Goal: Complete application form

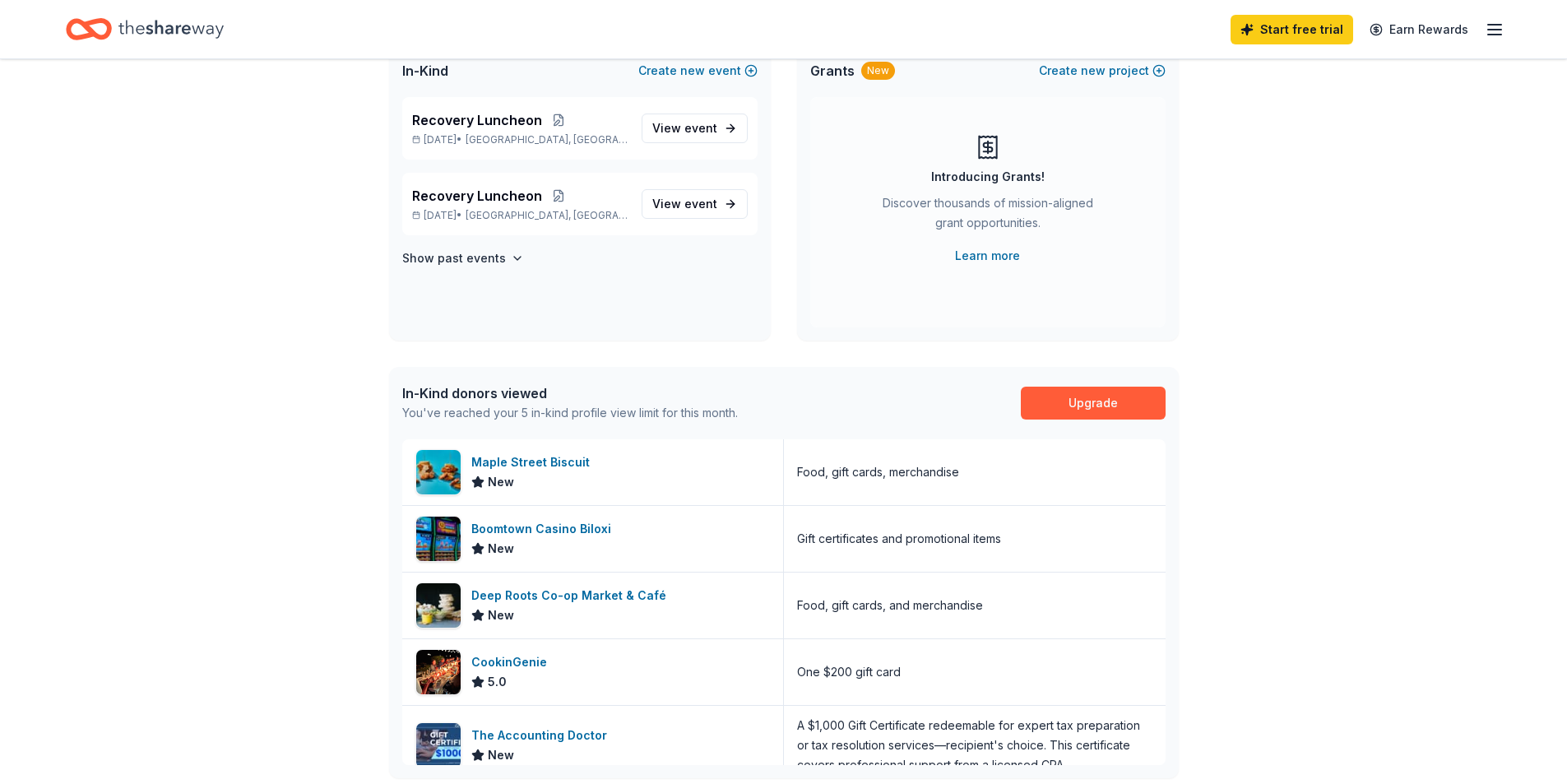
scroll to position [165, 0]
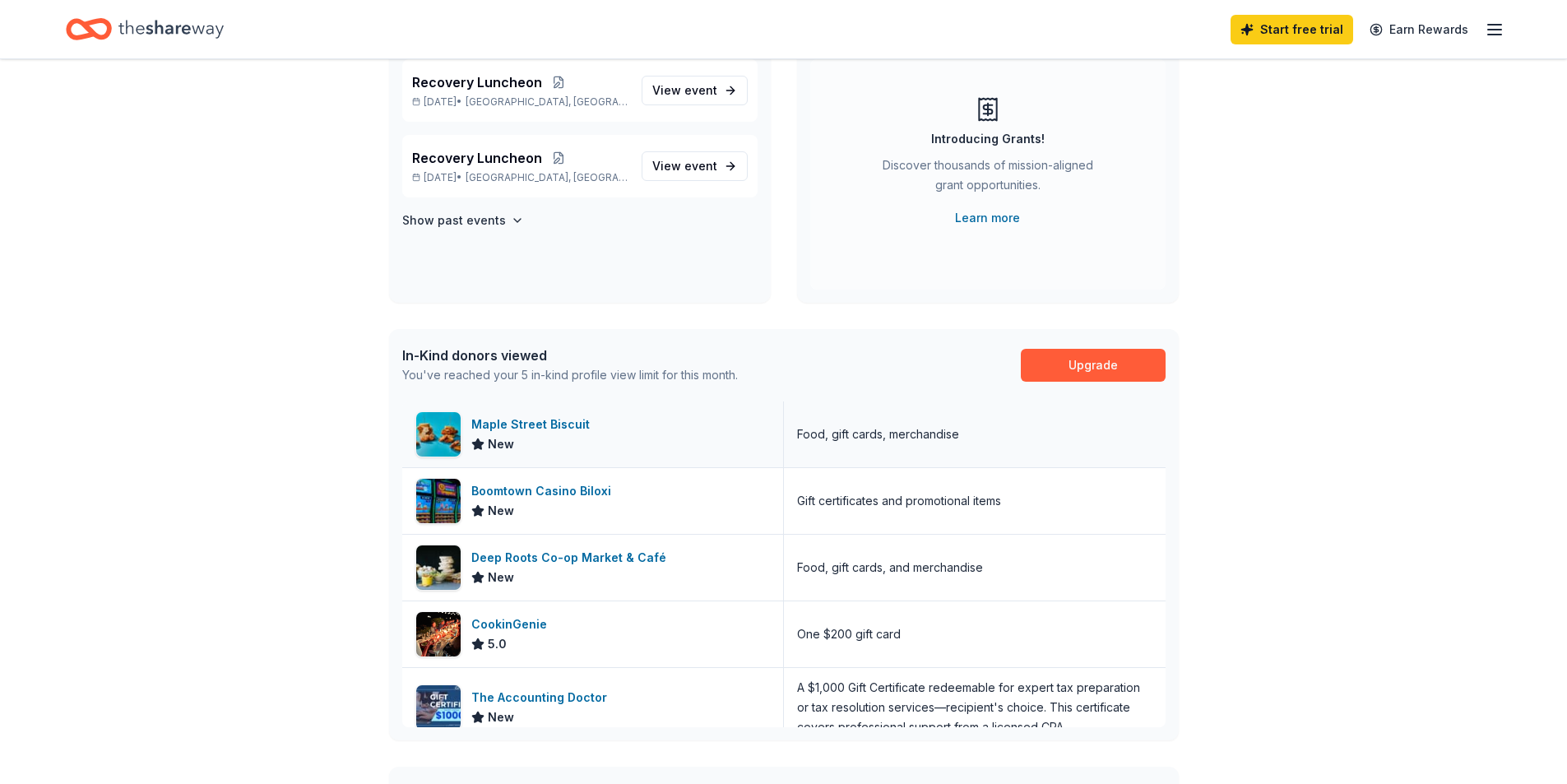
click at [521, 426] on div "Maple Street Biscuit" at bounding box center [534, 424] width 125 height 20
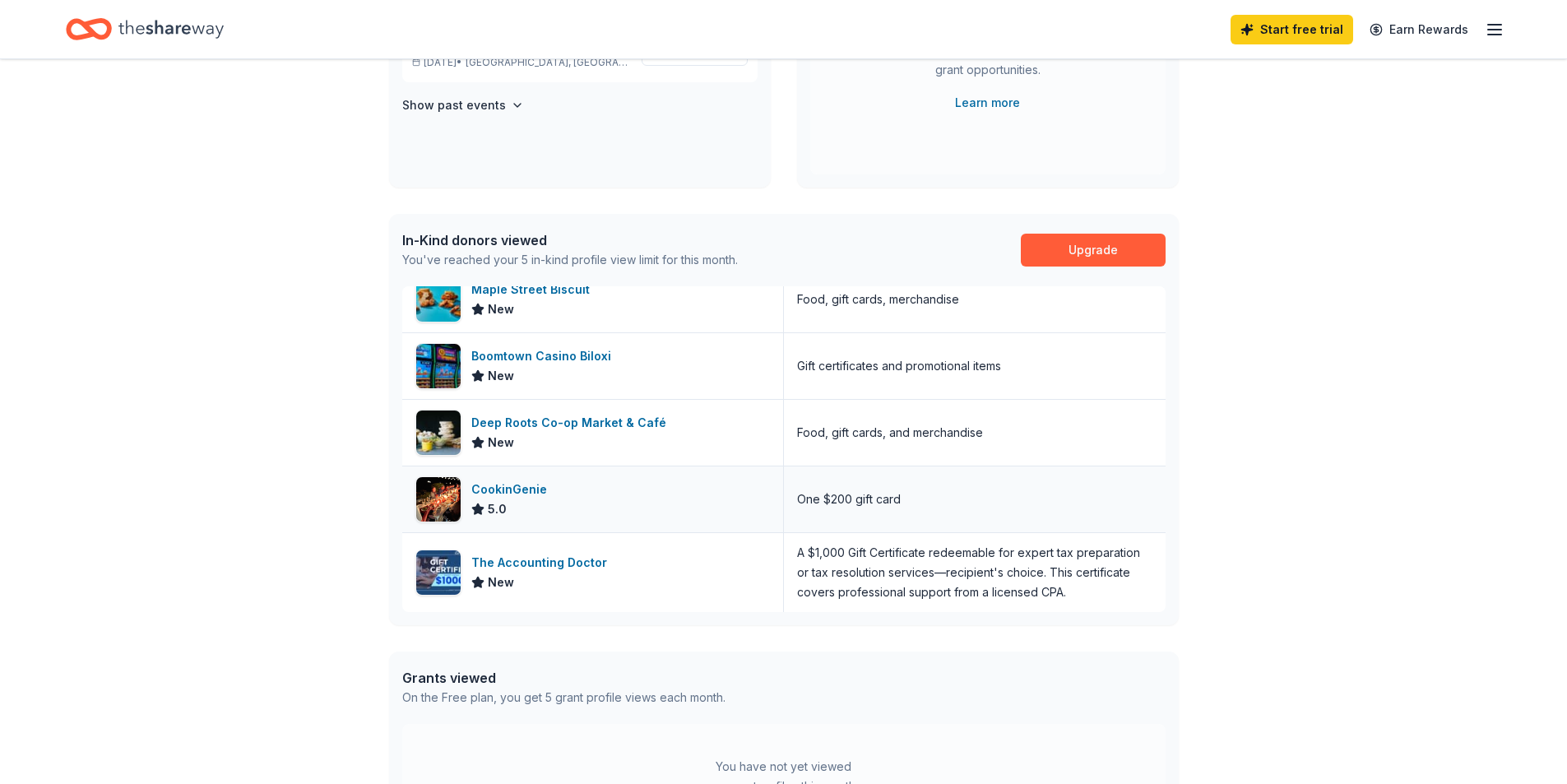
scroll to position [329, 0]
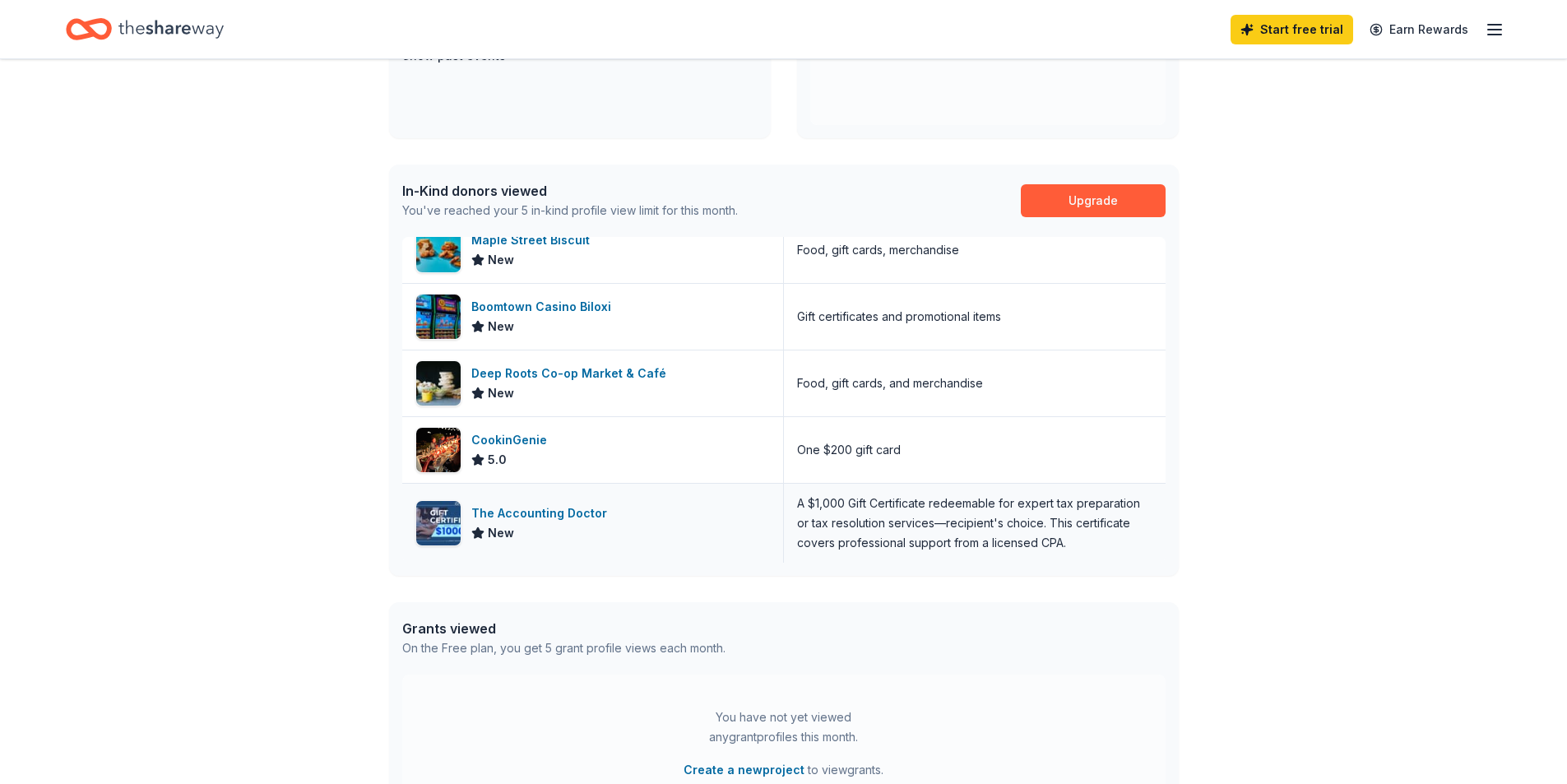
click at [502, 516] on div "The Accounting Doctor" at bounding box center [542, 513] width 142 height 20
click at [518, 437] on div "CookinGenie" at bounding box center [512, 439] width 82 height 20
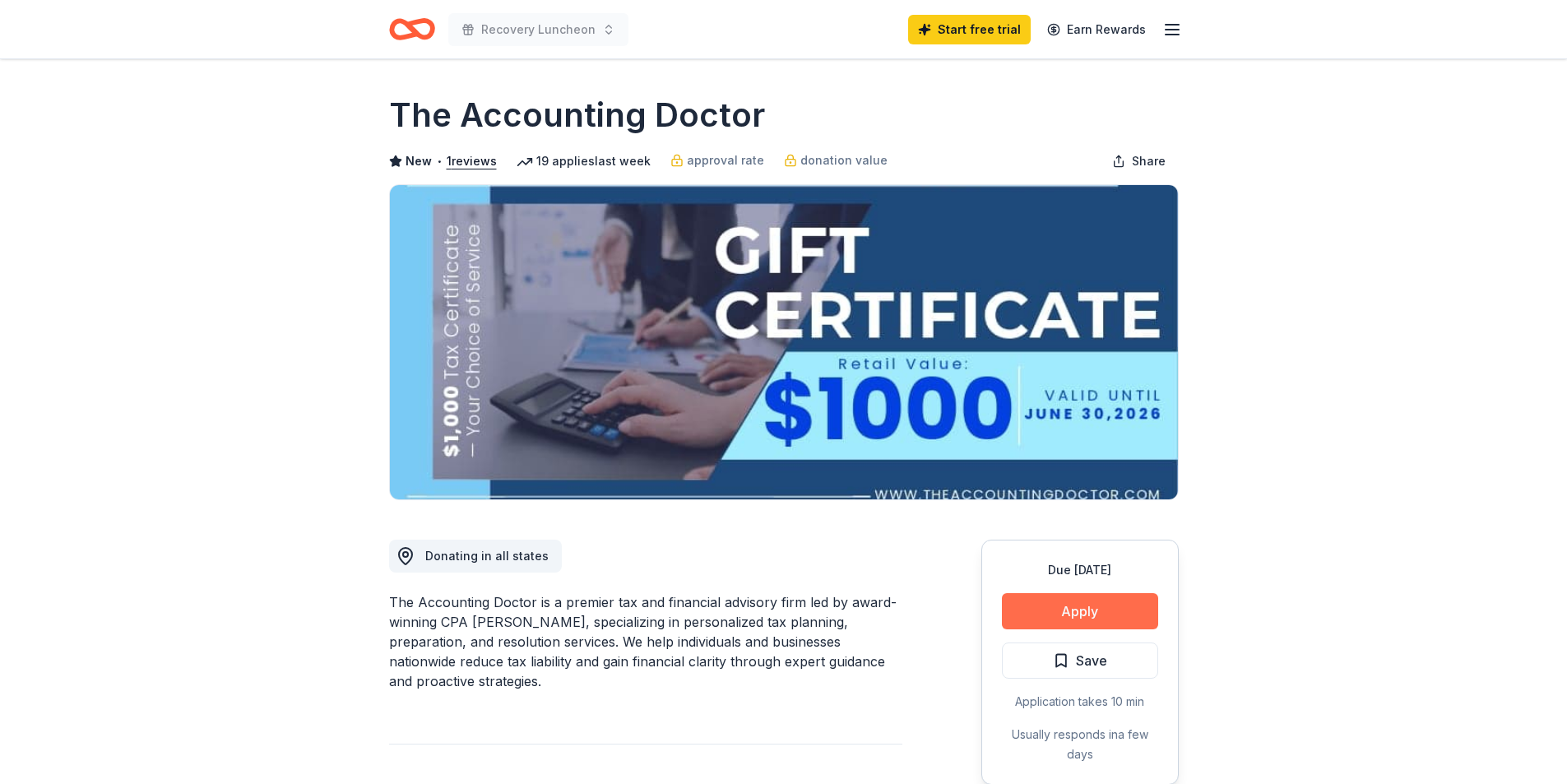
click at [1060, 610] on button "Apply" at bounding box center [1080, 611] width 156 height 37
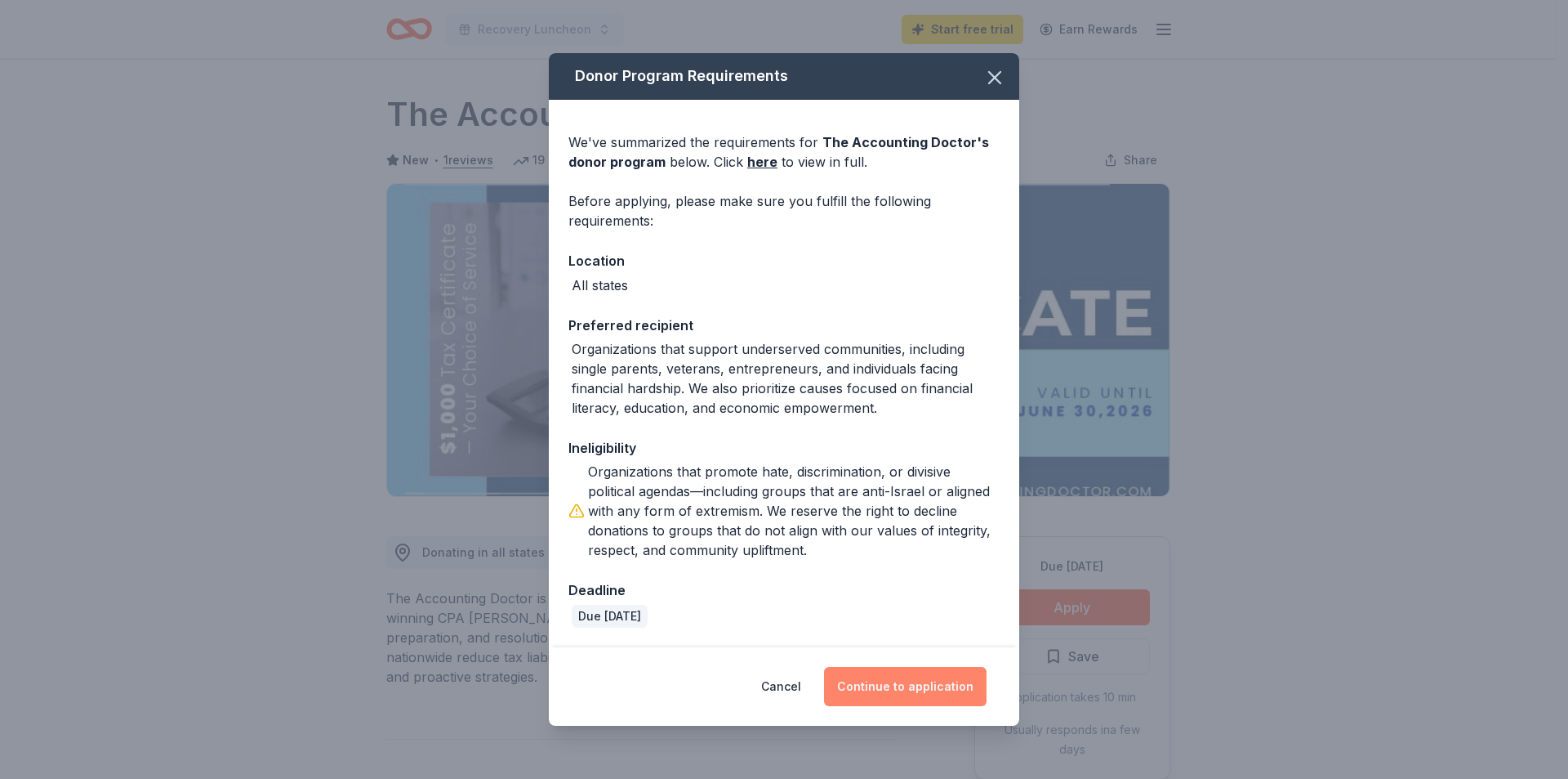
click at [929, 688] on button "Continue to application" at bounding box center [905, 686] width 163 height 39
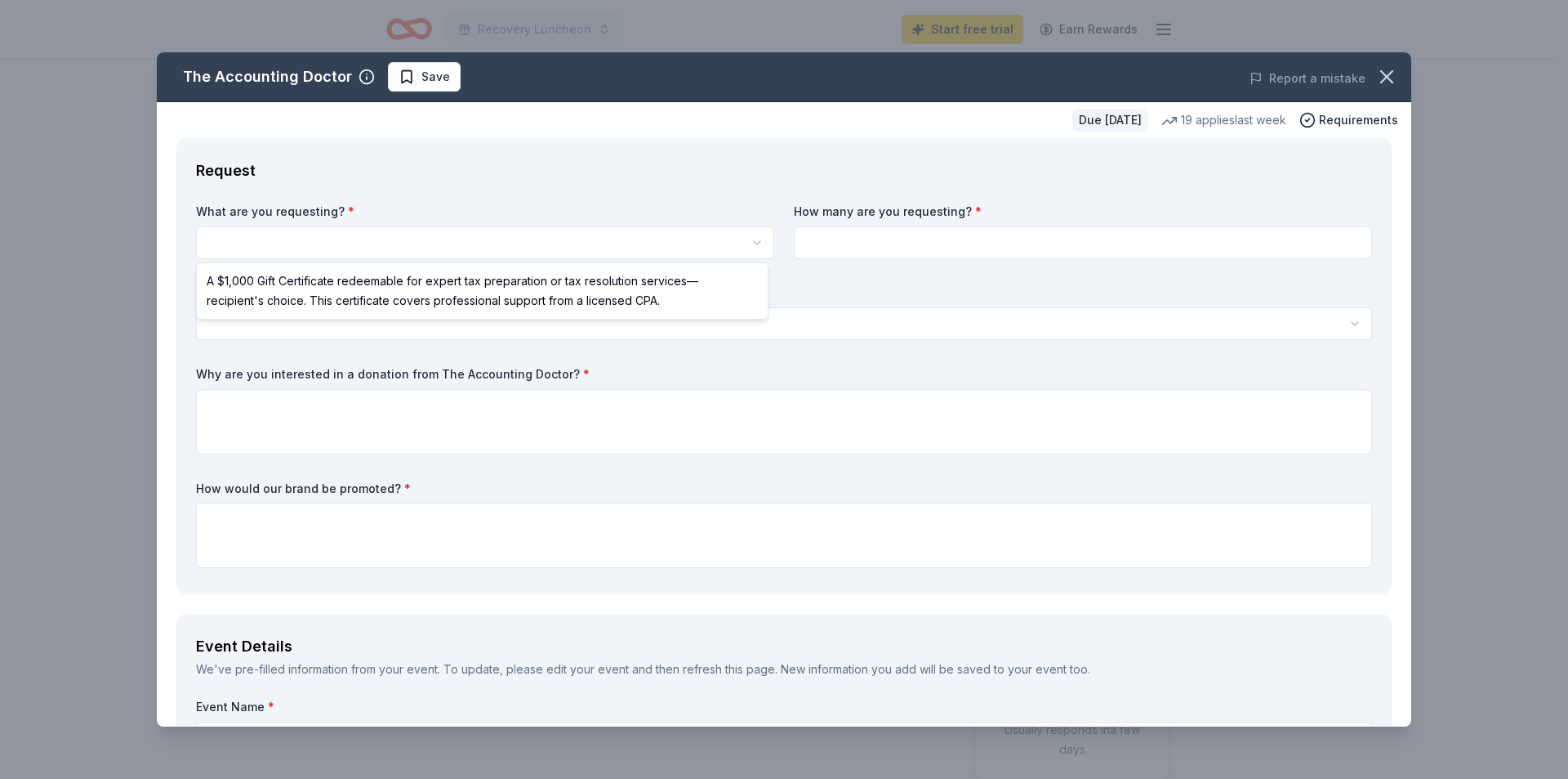
click at [396, 232] on html "Recovery Luncheon Start free trial Earn Rewards Due in 30 days Share The Accoun…" at bounding box center [784, 389] width 1568 height 779
select select "A $1,000 Gift Certificate redeemable for expert tax preparation or tax resoluti…"
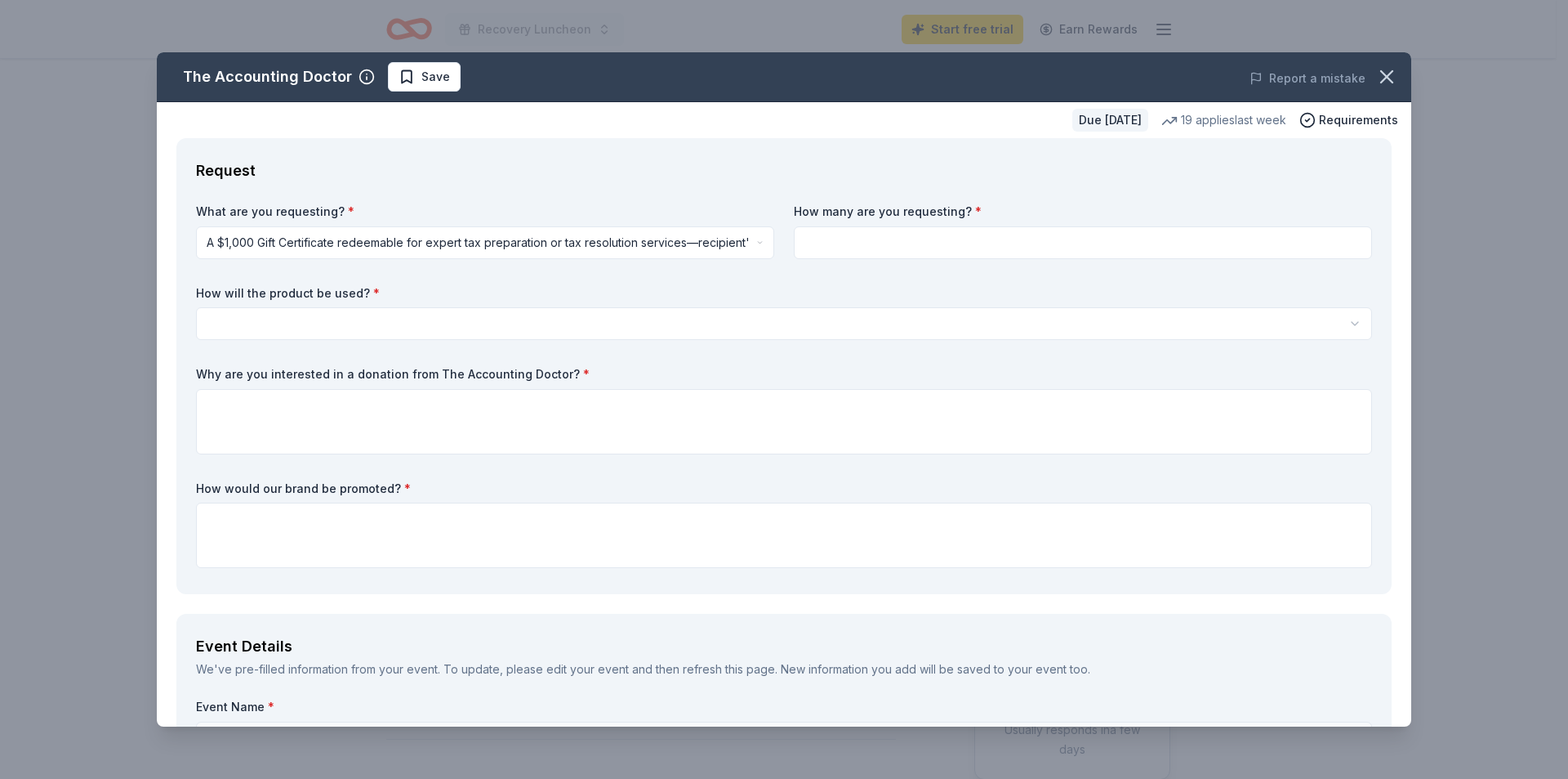
click at [842, 244] on input at bounding box center [1082, 242] width 578 height 33
type input "2"
click at [434, 319] on html "Recovery Luncheon Start free trial Earn Rewards Due in 30 days Share The Accoun…" at bounding box center [784, 389] width 1568 height 779
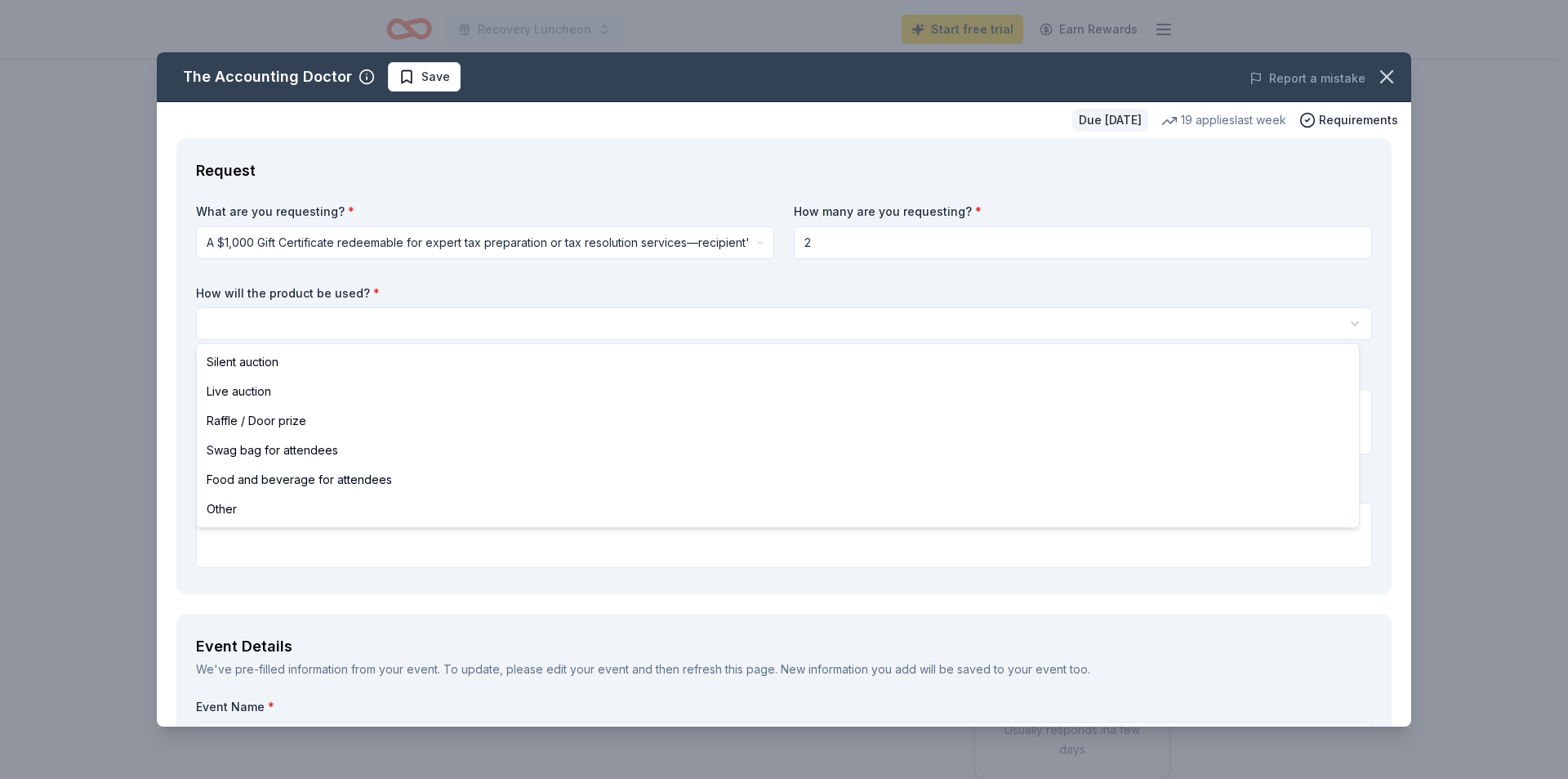
select select "silentAuction"
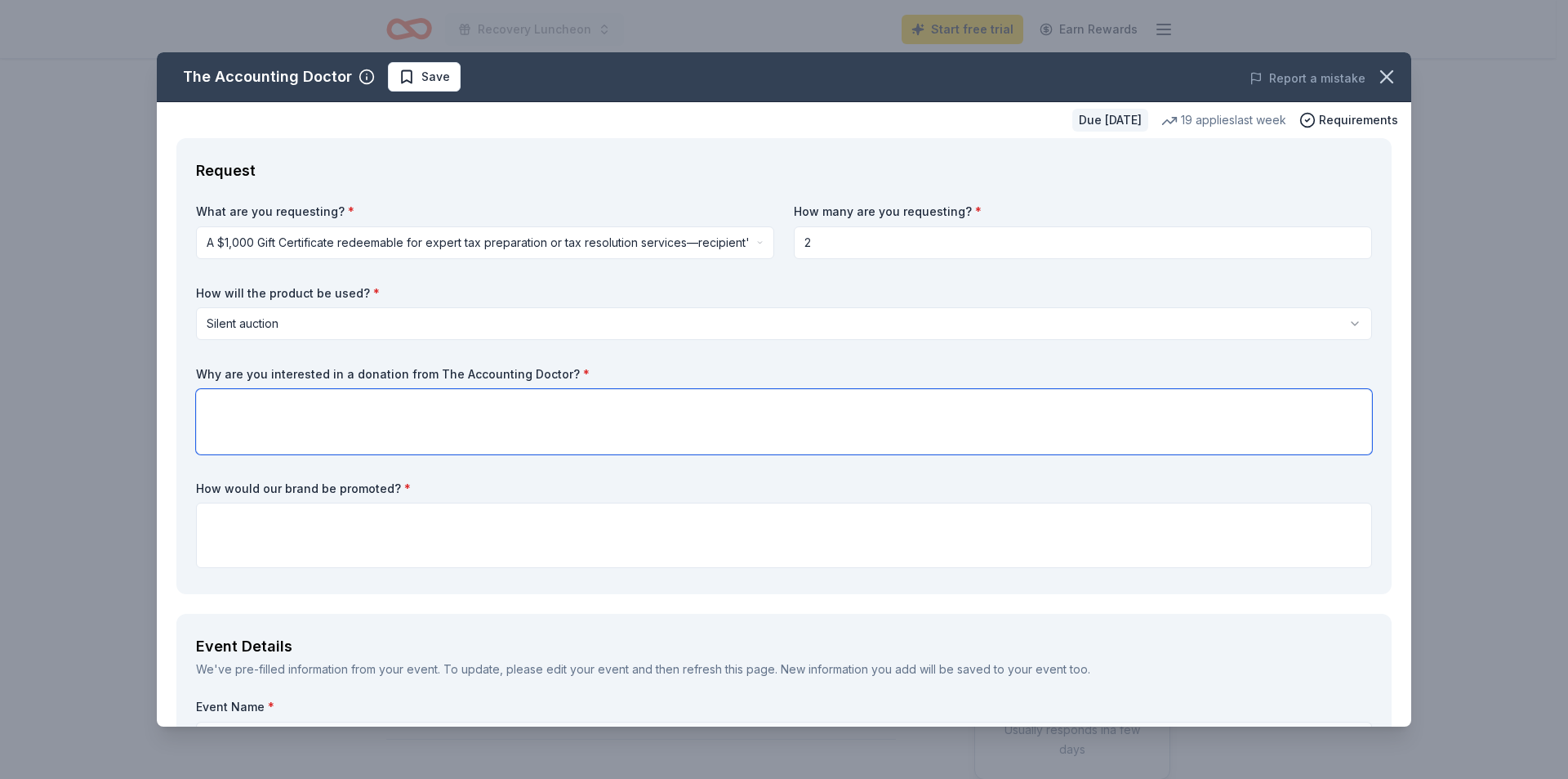
click at [281, 406] on textarea at bounding box center [784, 421] width 1176 height 65
paste textarea "I hope this message finds you well. I’m reaching out on behalf of Alcohol and D…"
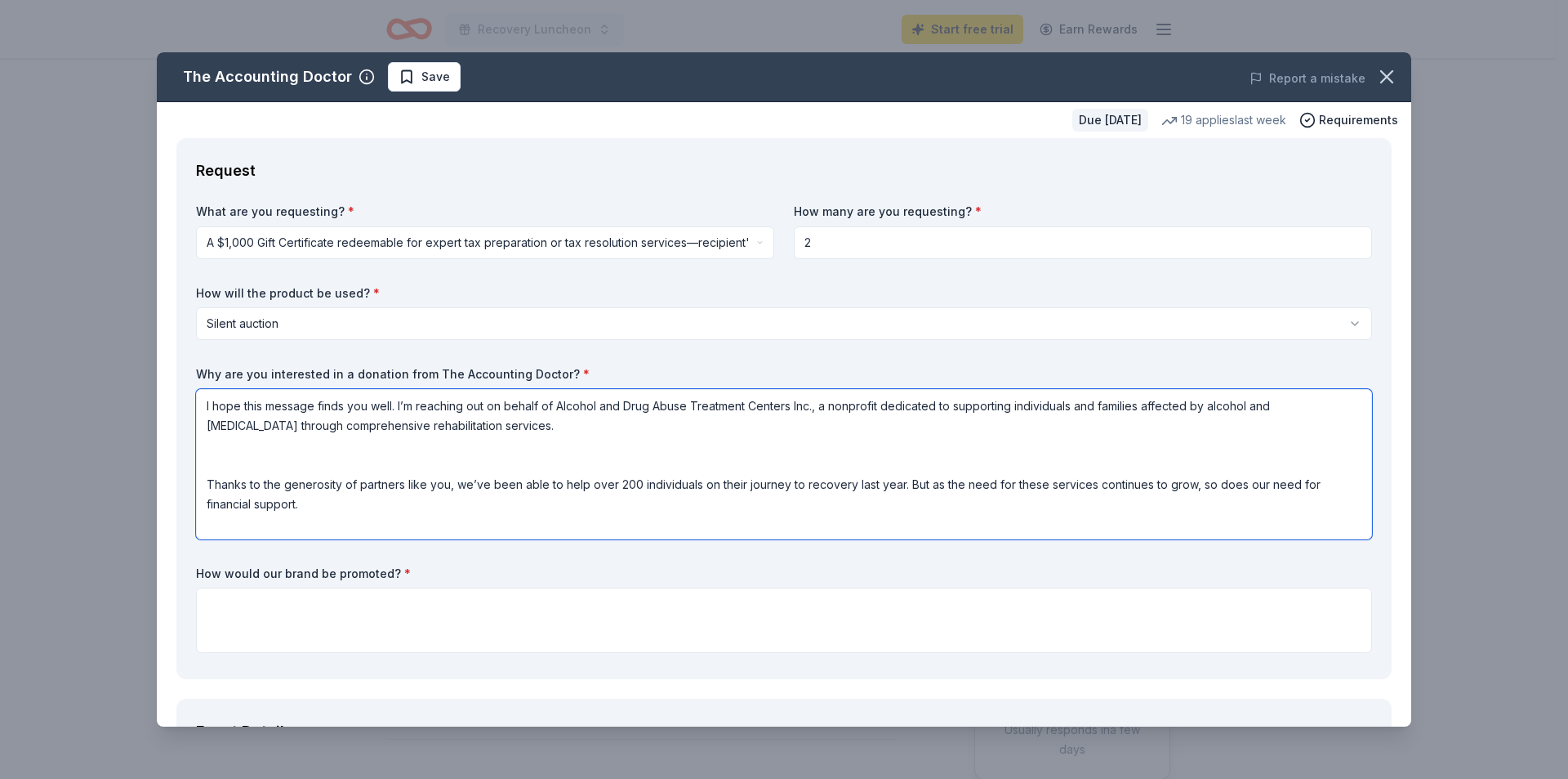
click at [256, 457] on textarea "I hope this message finds you well. I’m reaching out on behalf of Alcohol and D…" at bounding box center [784, 464] width 1176 height 150
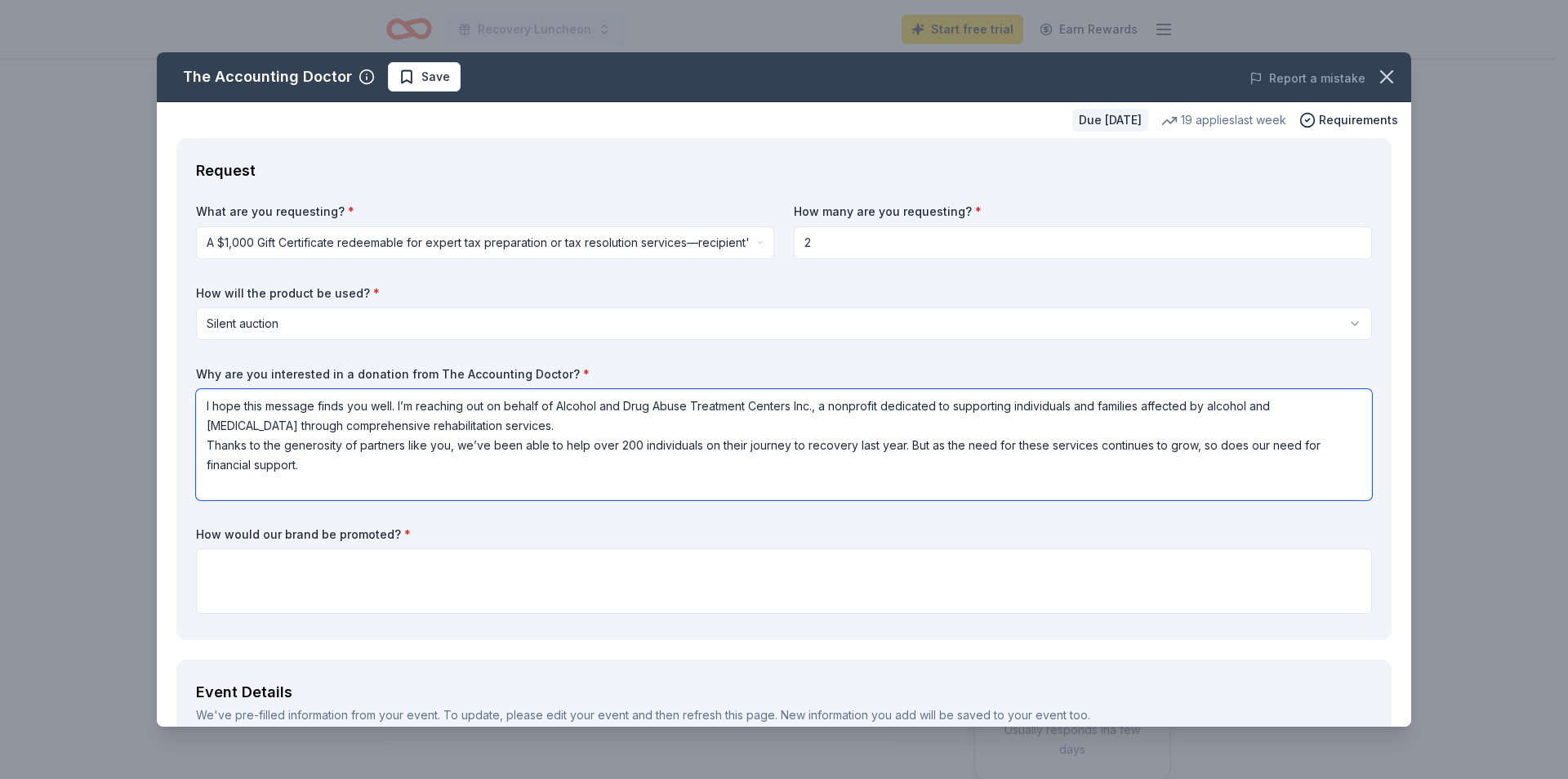
scroll to position [2, 0]
type textarea "I hope this message finds you well. I’m reaching out on behalf of Alcohol and D…"
click at [295, 582] on textarea at bounding box center [784, 581] width 1176 height 65
type textarea "B"
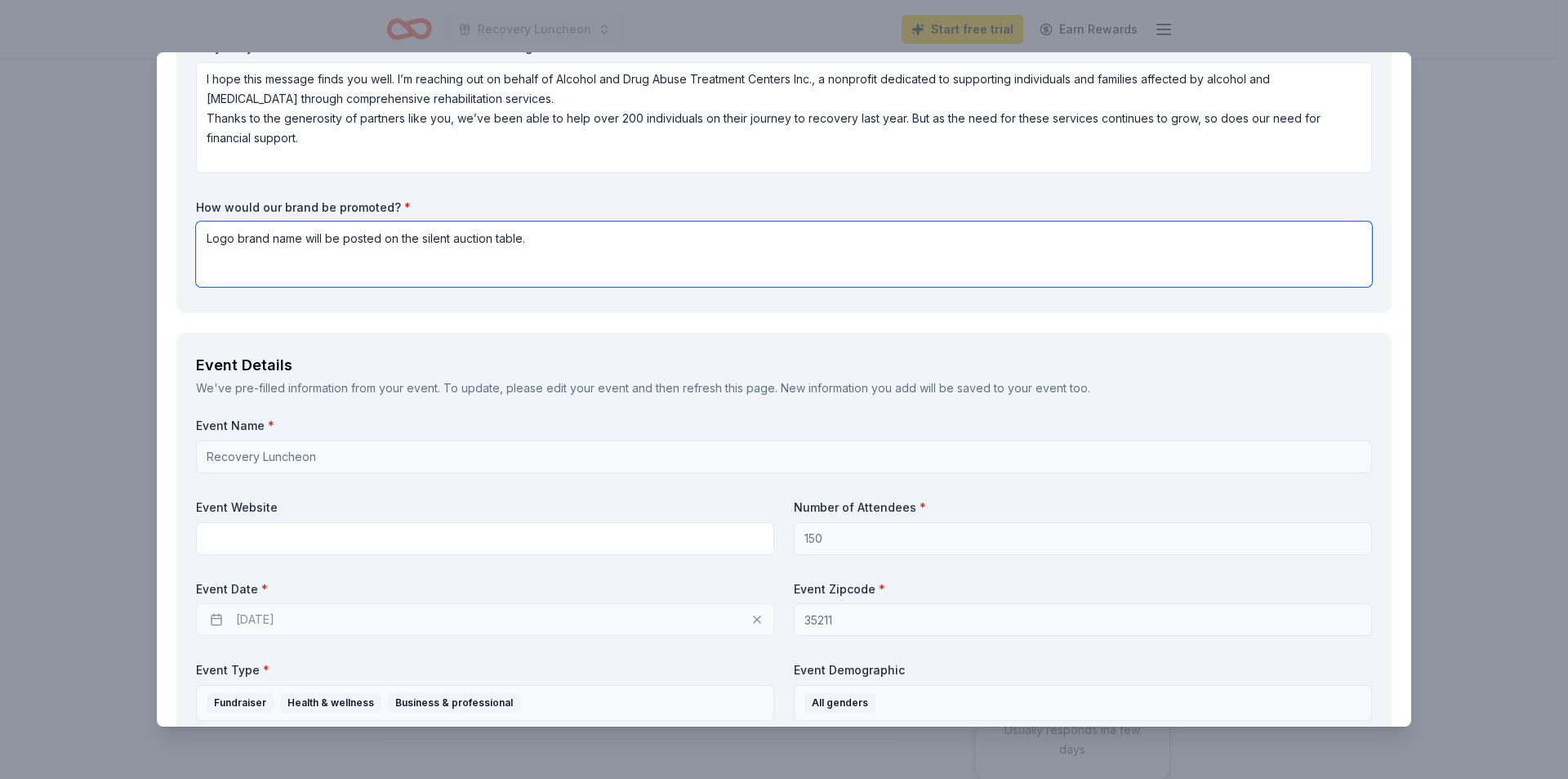
scroll to position [490, 0]
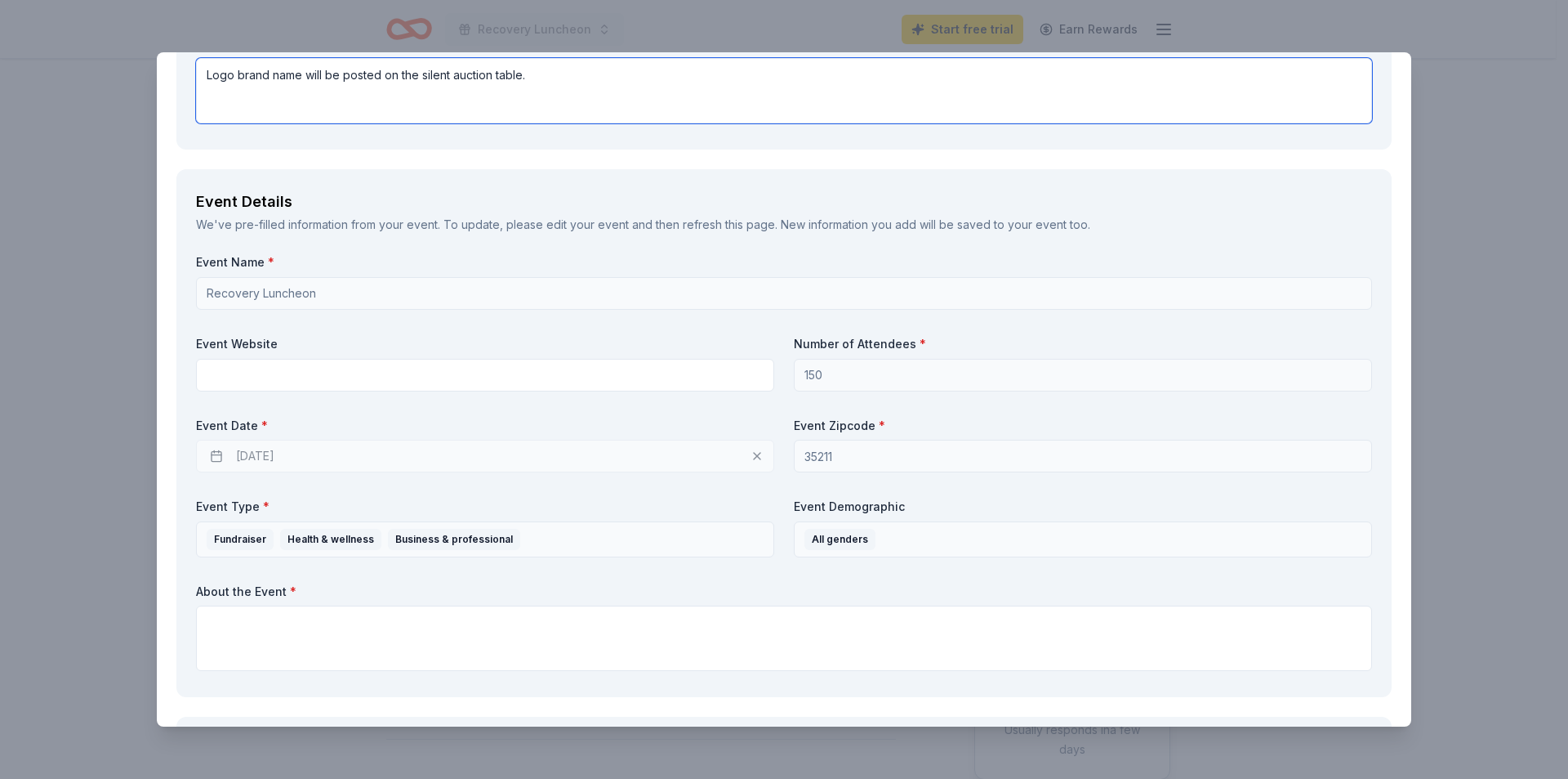
type textarea "Logo brand name will be posted on the silent auction table."
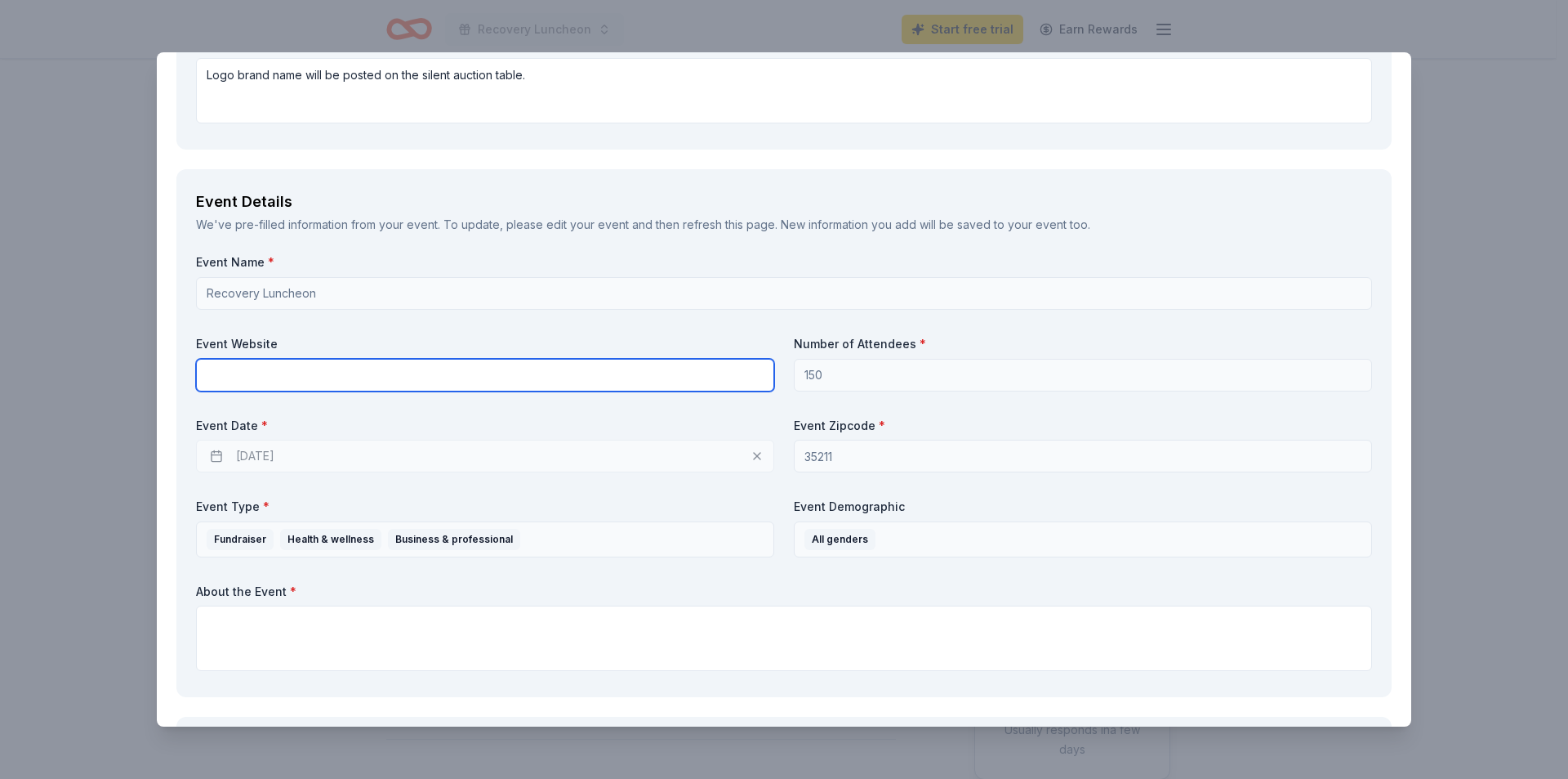
click at [313, 376] on input "text" at bounding box center [484, 375] width 578 height 33
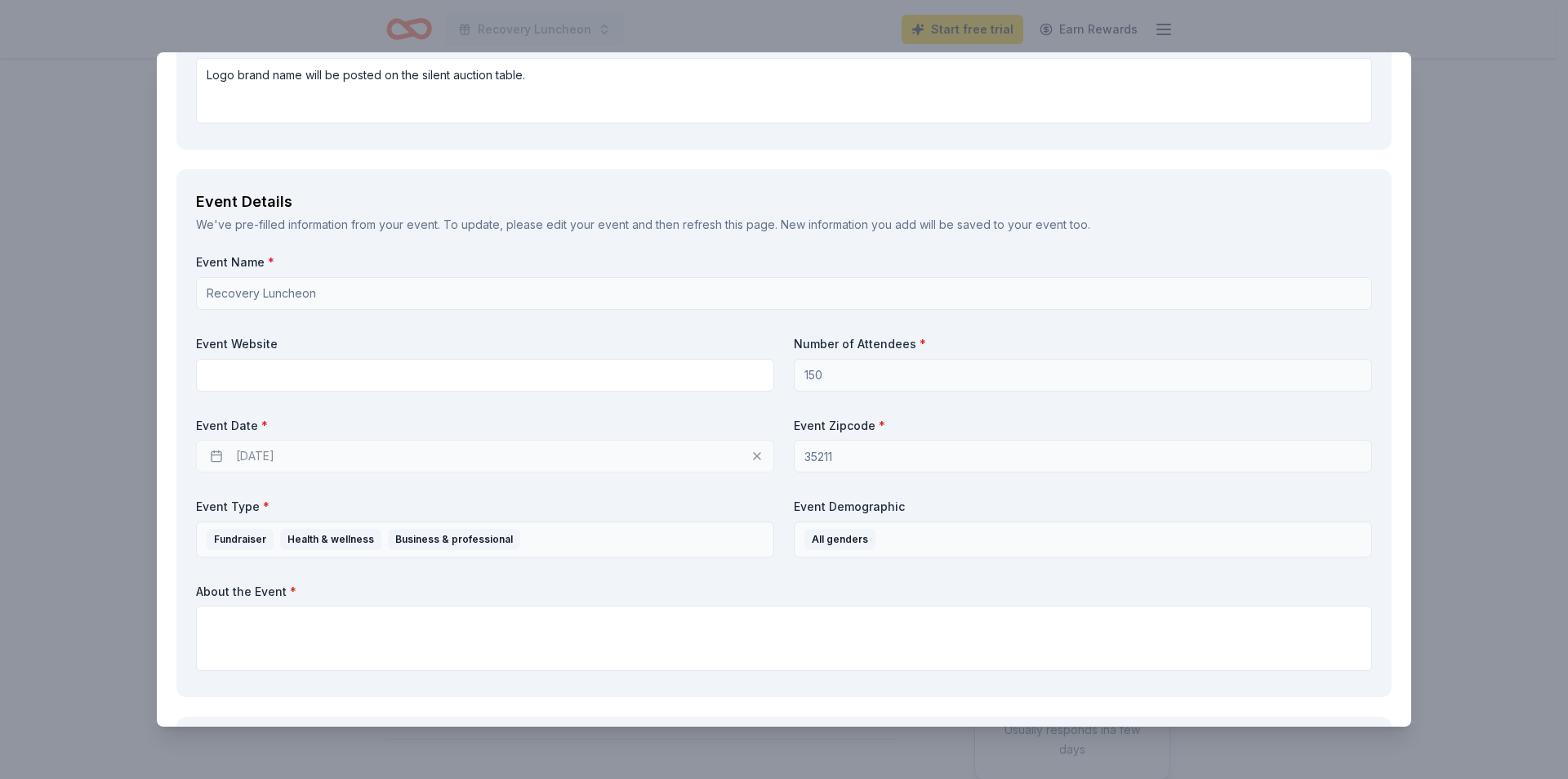
click at [299, 455] on div "09/26/2025" at bounding box center [484, 456] width 578 height 33
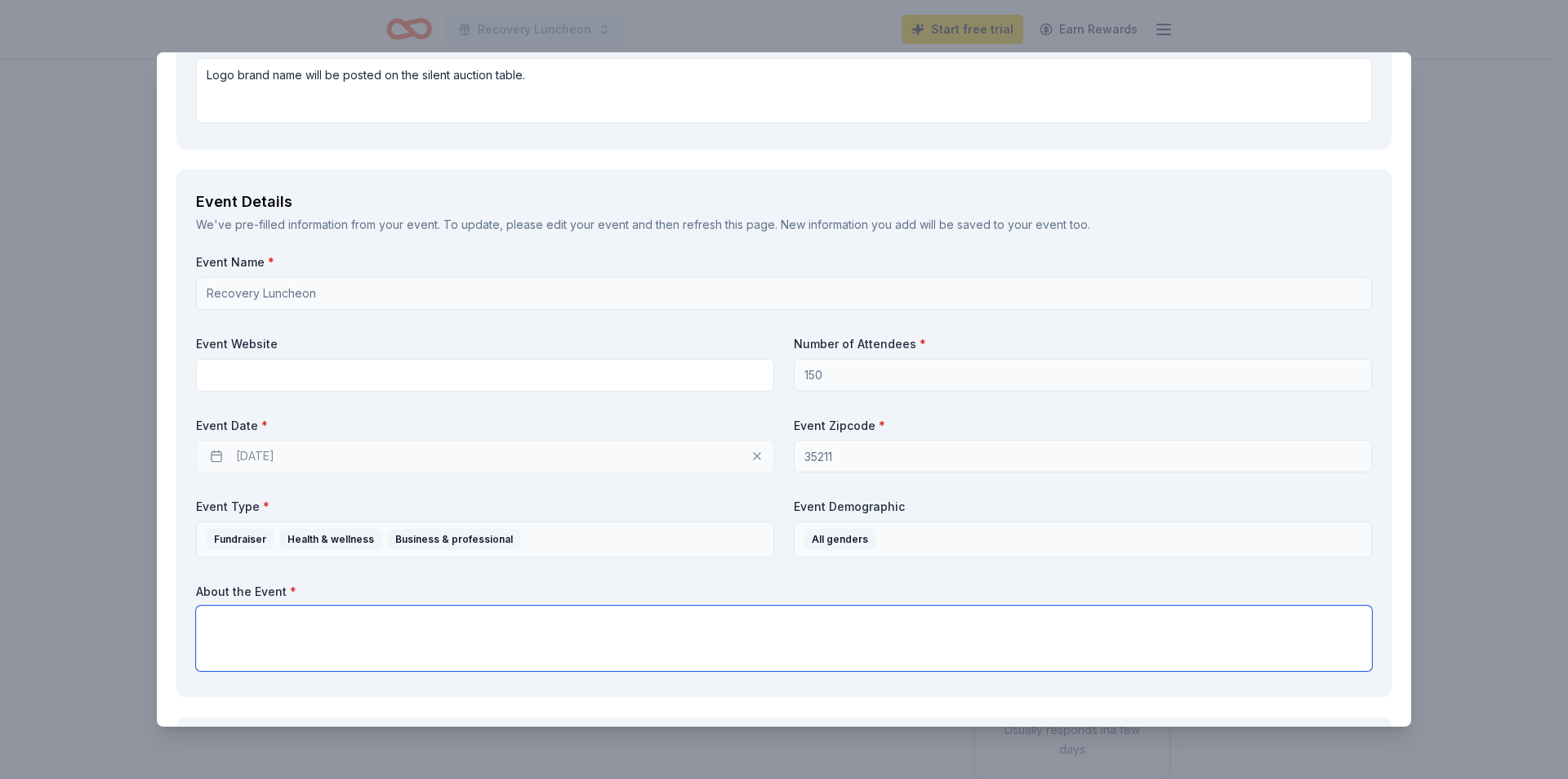
click at [312, 628] on textarea at bounding box center [784, 637] width 1176 height 65
paste textarea "I hope this letter finds you in good health and spirits. I am writing to reques…"
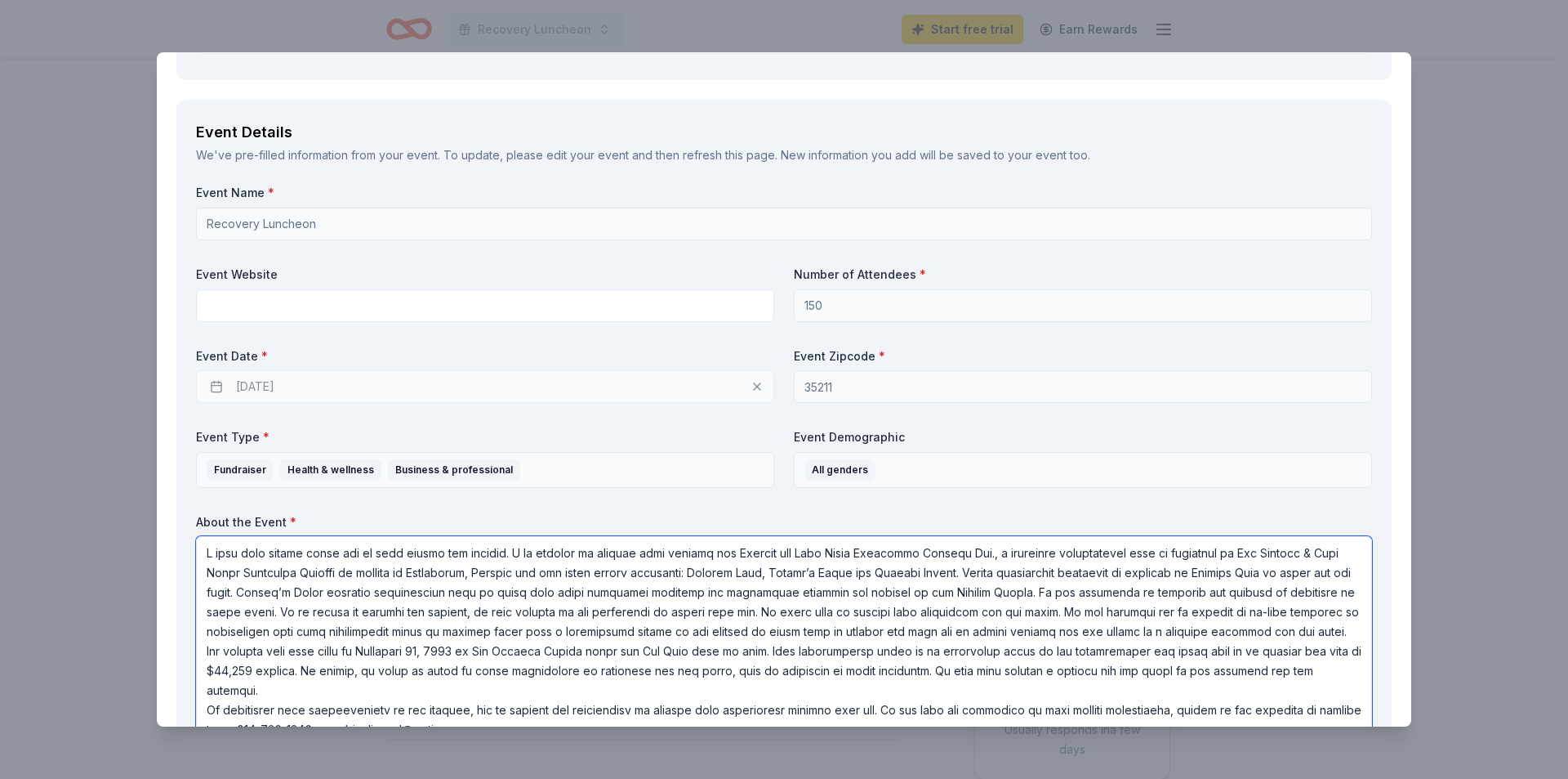
scroll to position [567, 0]
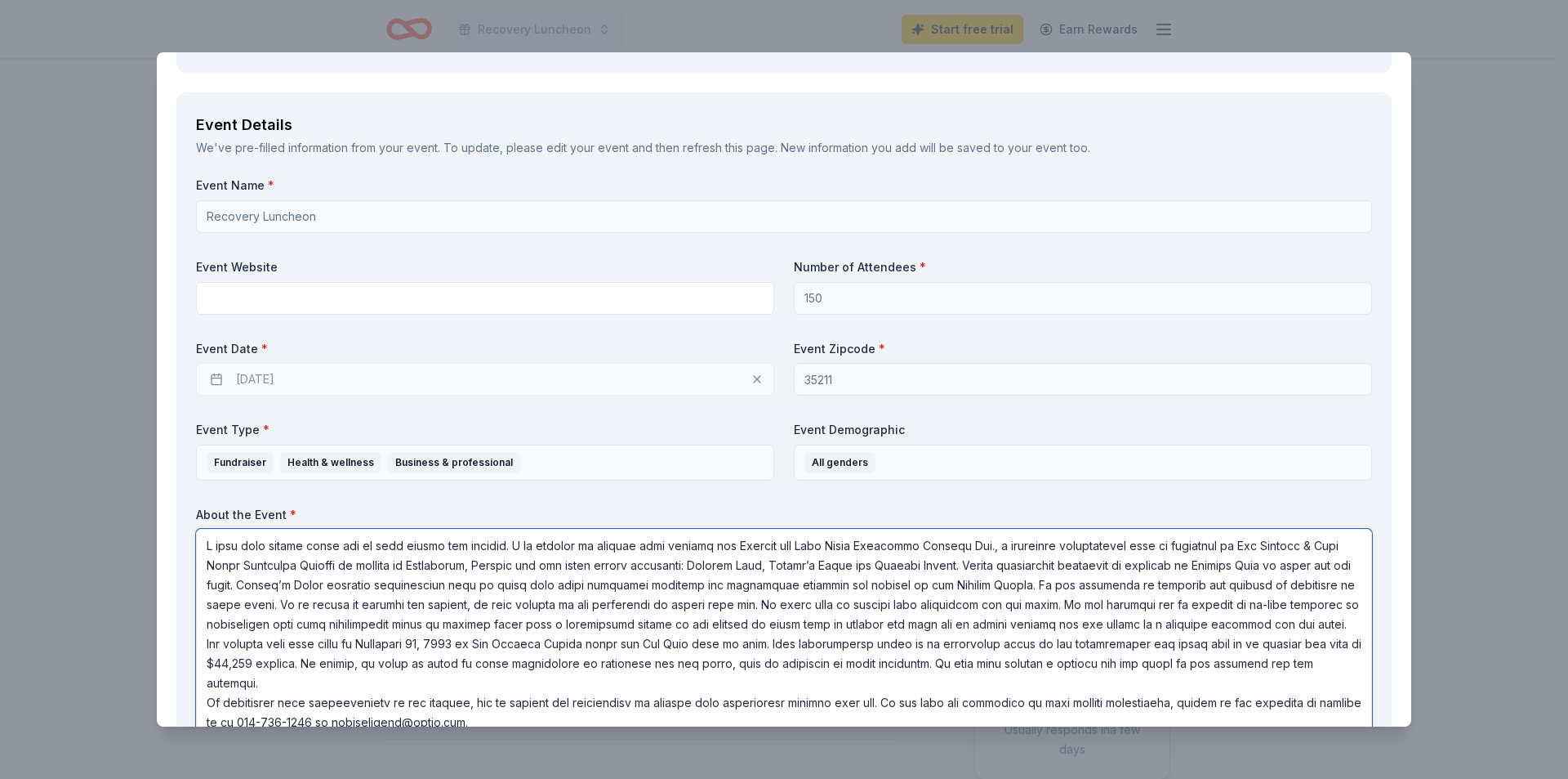
type textarea "I hope this letter finds you in good health and spirits. I am writing to reques…"
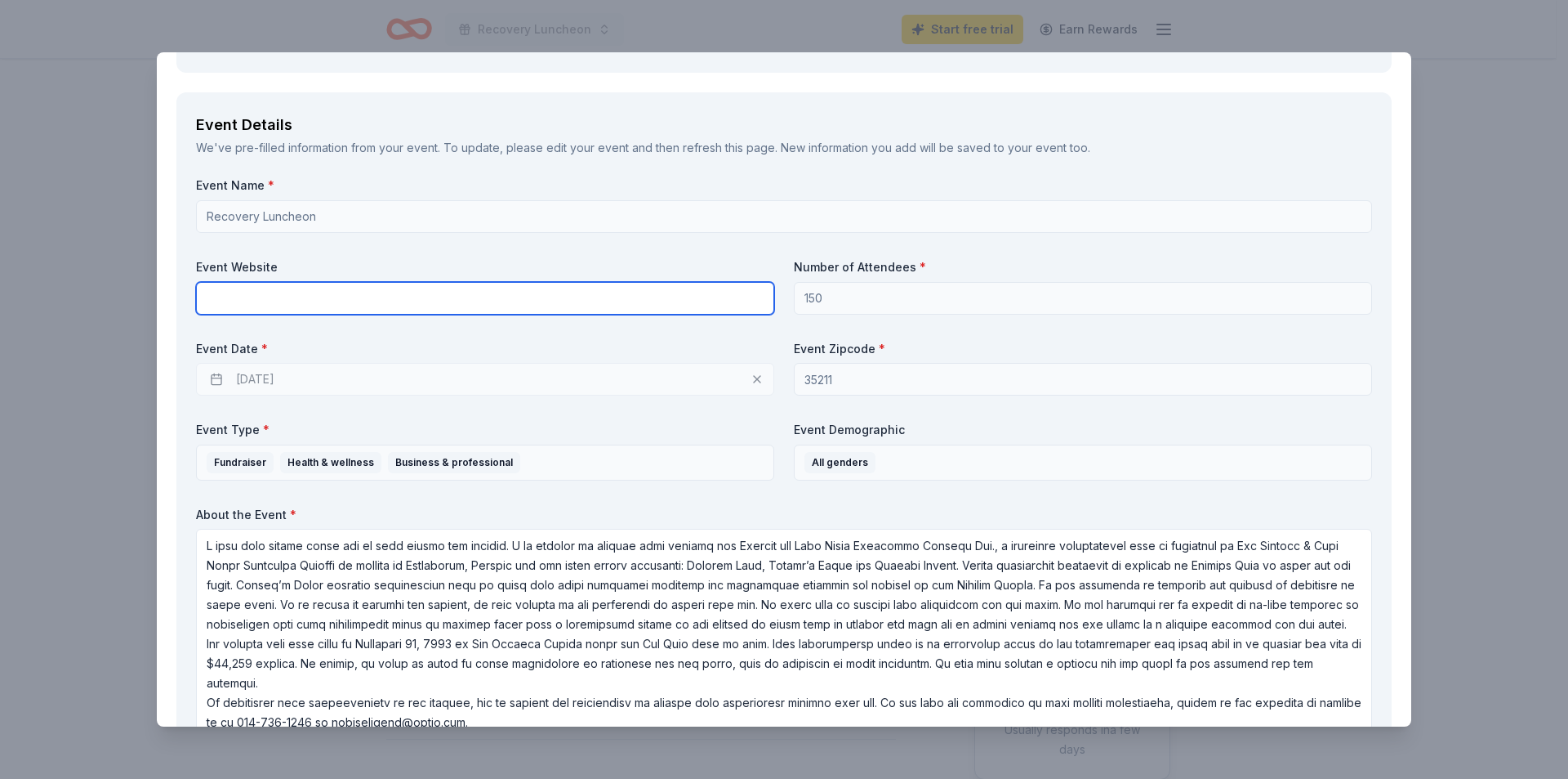
click at [254, 294] on input "text" at bounding box center [484, 298] width 578 height 33
paste input "https://adatcbackup.wordpress.com/"
type input "https://adatcbackup.wordpress.com/"
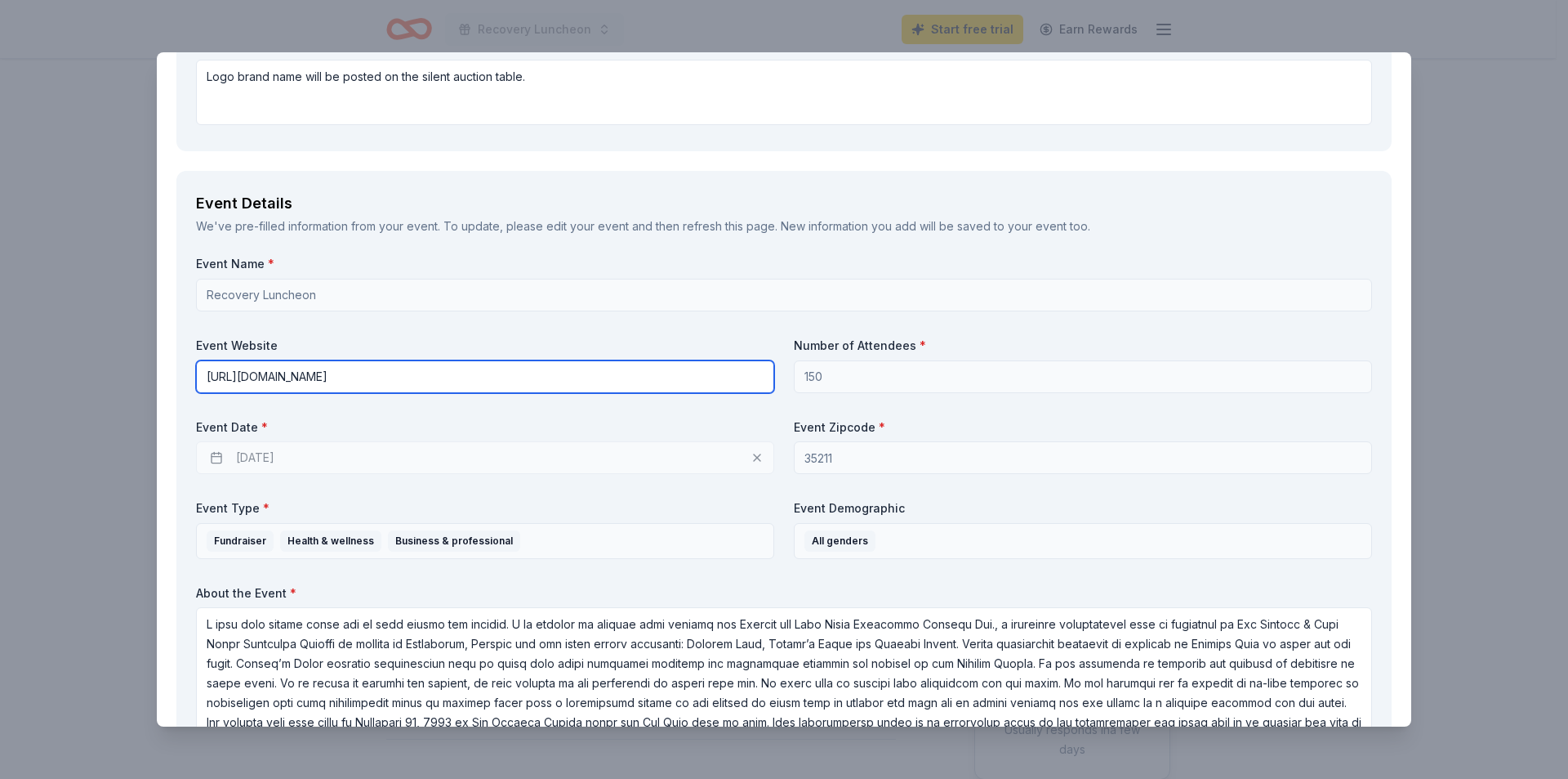
scroll to position [485, 0]
drag, startPoint x: 427, startPoint y: 389, endPoint x: 160, endPoint y: 386, distance: 267.0
paste input "https://adatcbackup.wordpress.com/"
type input "https://adatcbackup.wordpress.com/"
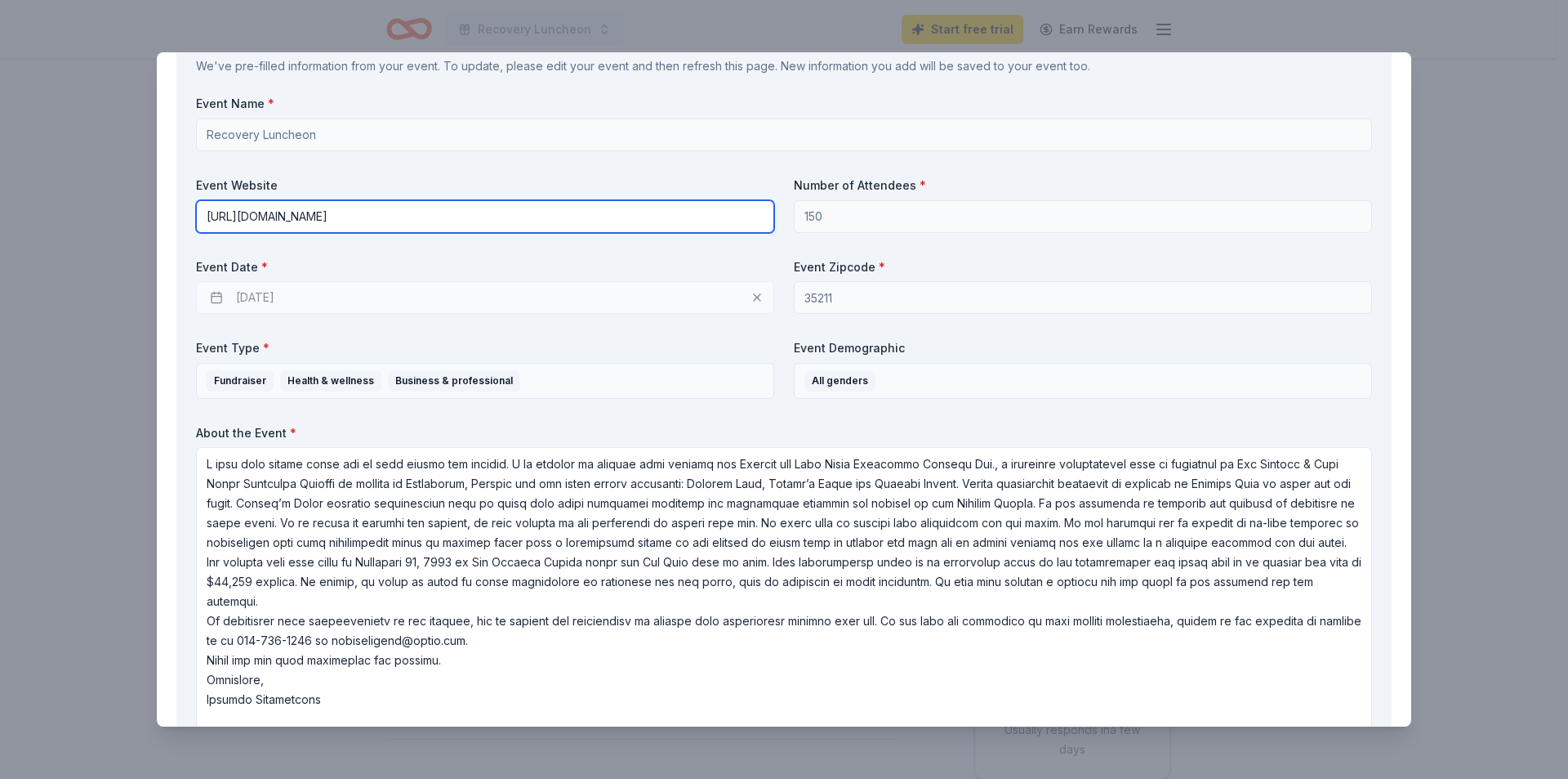
scroll to position [2, 0]
drag, startPoint x: 433, startPoint y: 218, endPoint x: 194, endPoint y: 206, distance: 239.3
click at [190, 205] on div "Event Details We've pre-filled information from your event. To update, please e…" at bounding box center [784, 386] width 1215 height 750
click at [366, 223] on input "text" at bounding box center [484, 216] width 578 height 33
paste input "https://secure.givelively.org/donate/alcohol-and-drug-abuse-treatment-centers-i…"
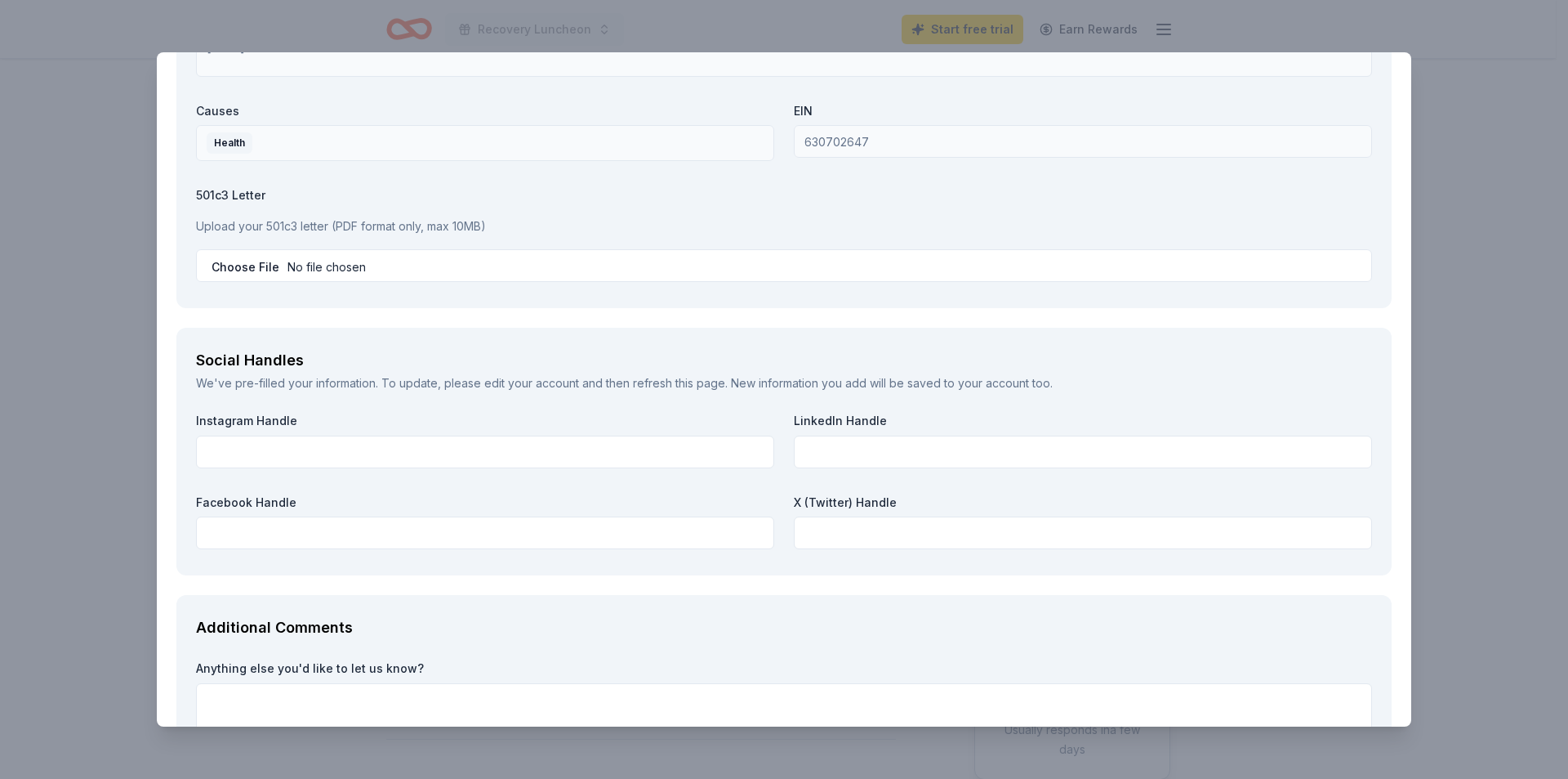
scroll to position [1711, 0]
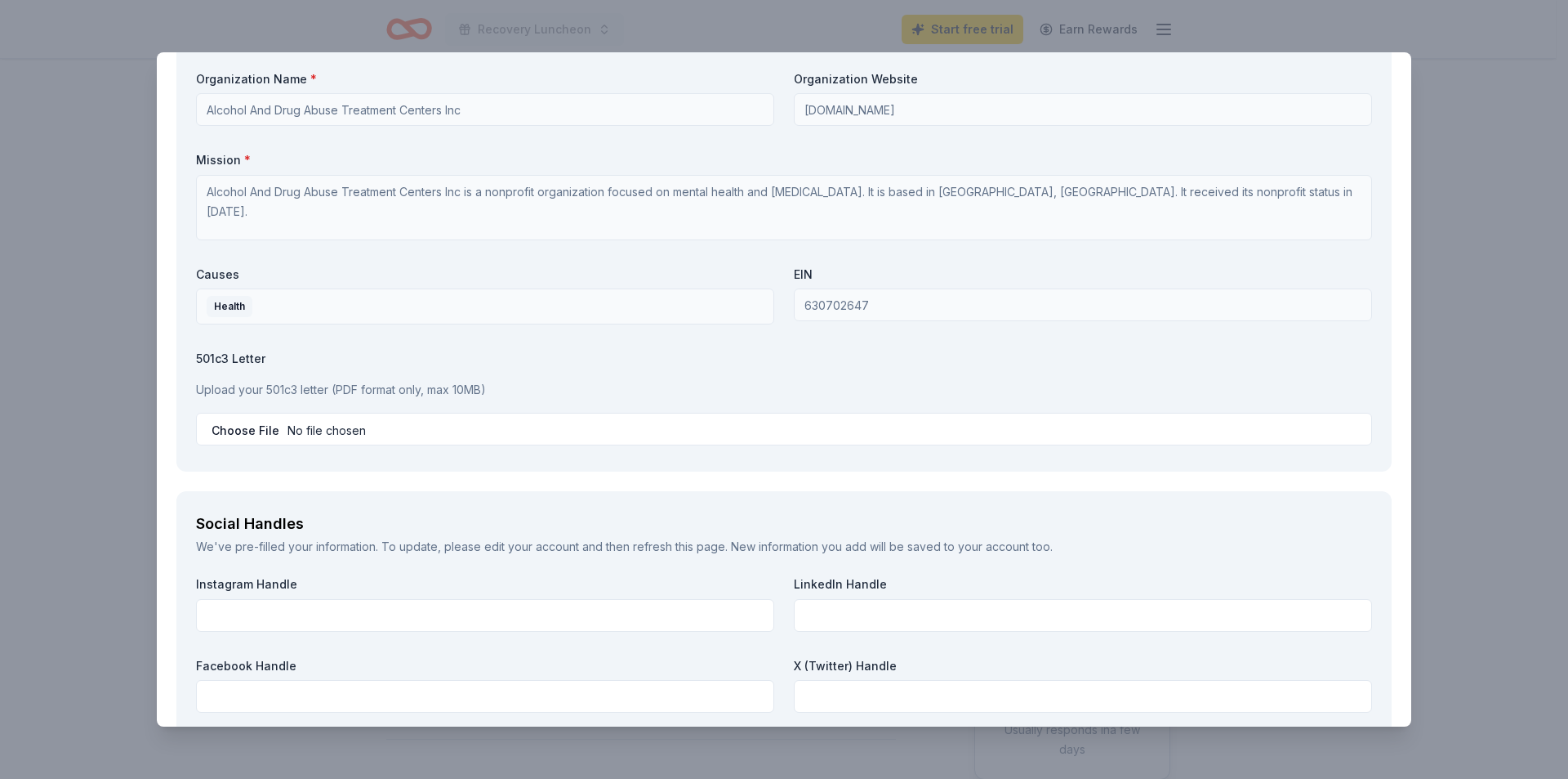
type input "https://secure.givelively.org/donate/alcohol-and-drug-abuse-treatment-centers-i…"
click at [296, 403] on div "Upload your 501c3 letter (PDF format only, max 10MB)" at bounding box center [784, 389] width 1176 height 33
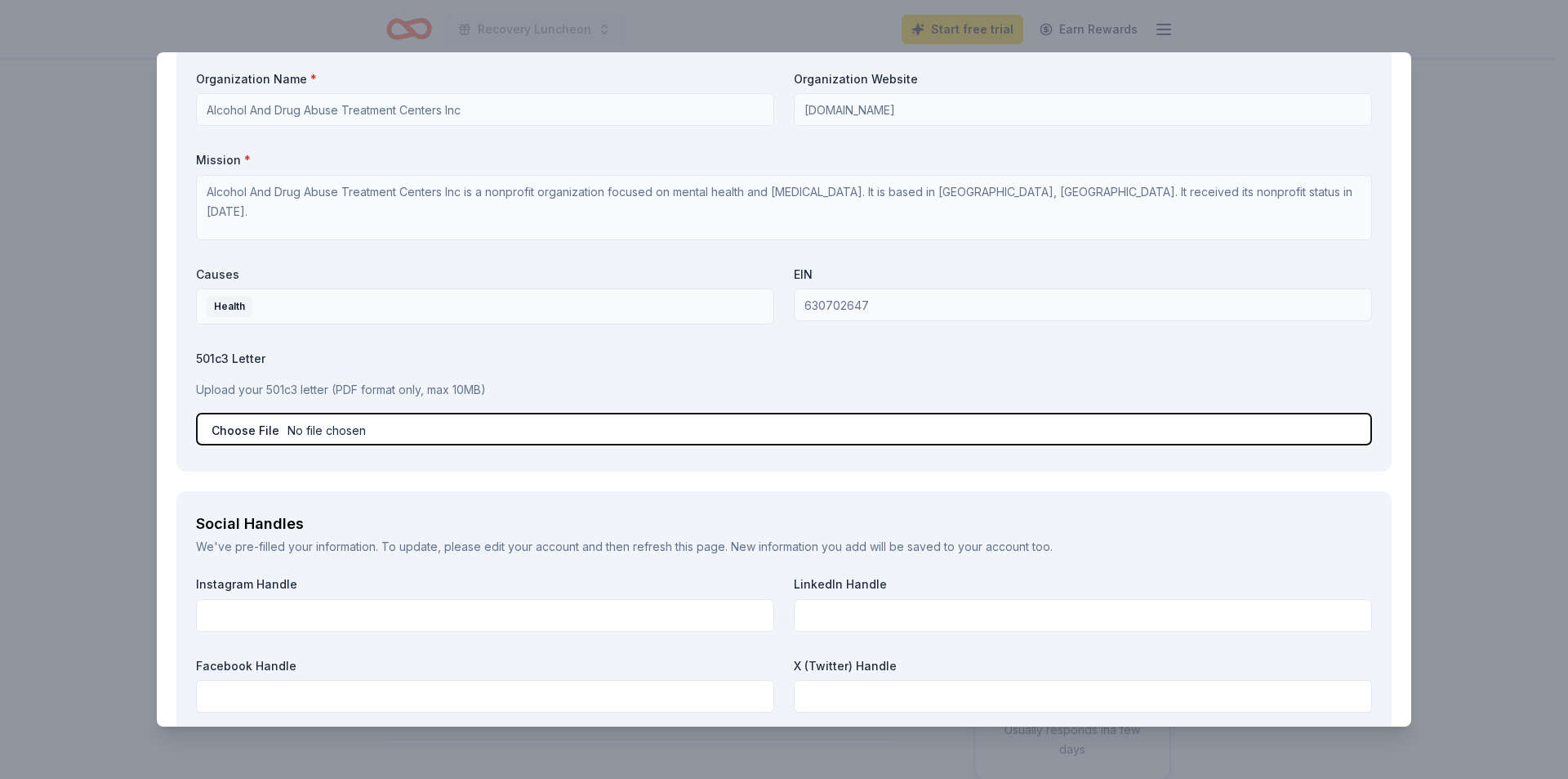
drag, startPoint x: 270, startPoint y: 425, endPoint x: 280, endPoint y: 432, distance: 12.2
click at [280, 432] on input "file" at bounding box center [784, 429] width 1176 height 33
type input "C:\fakepath\Tax ID Letter.pdf"
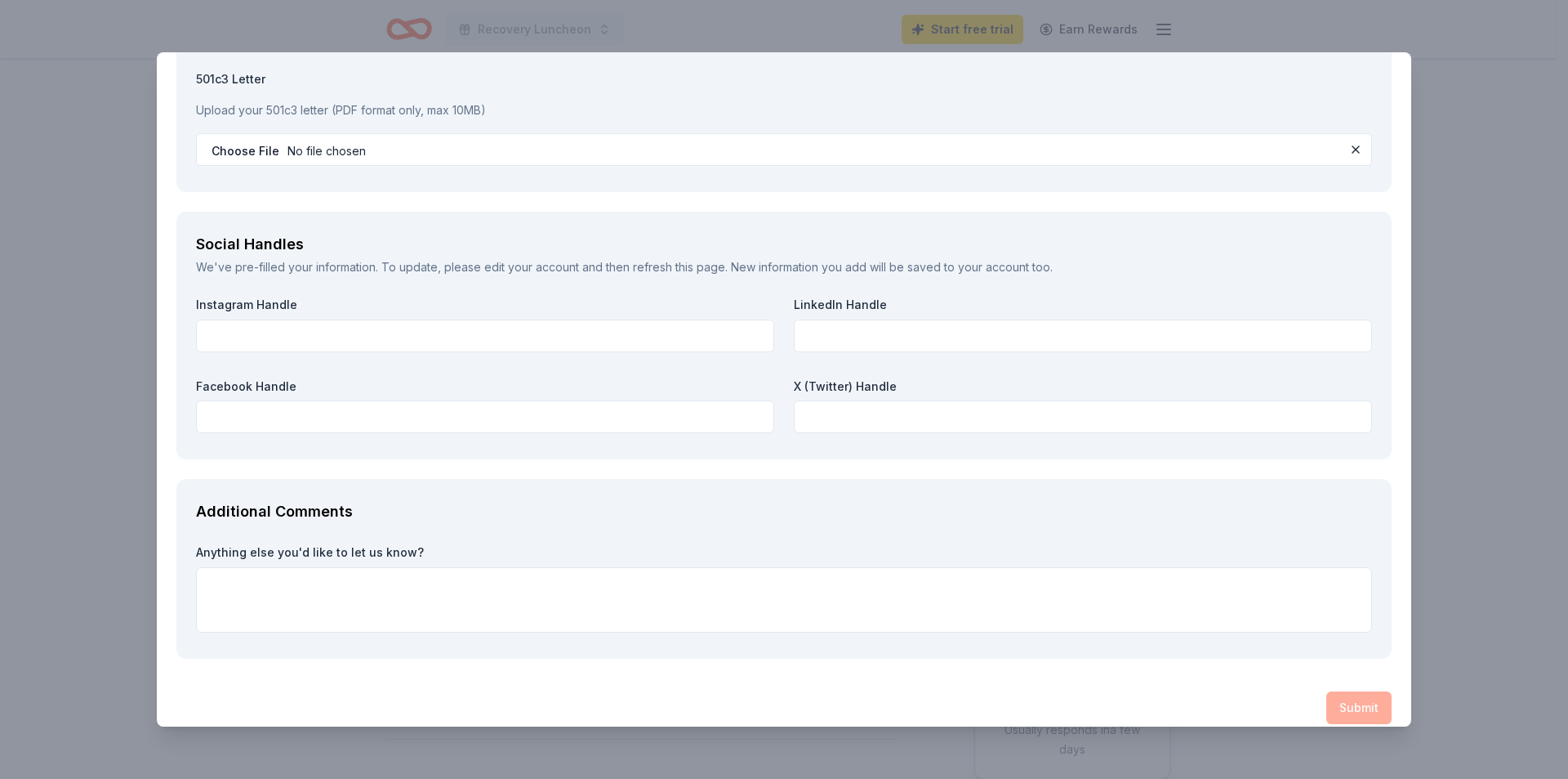
scroll to position [2008, 0]
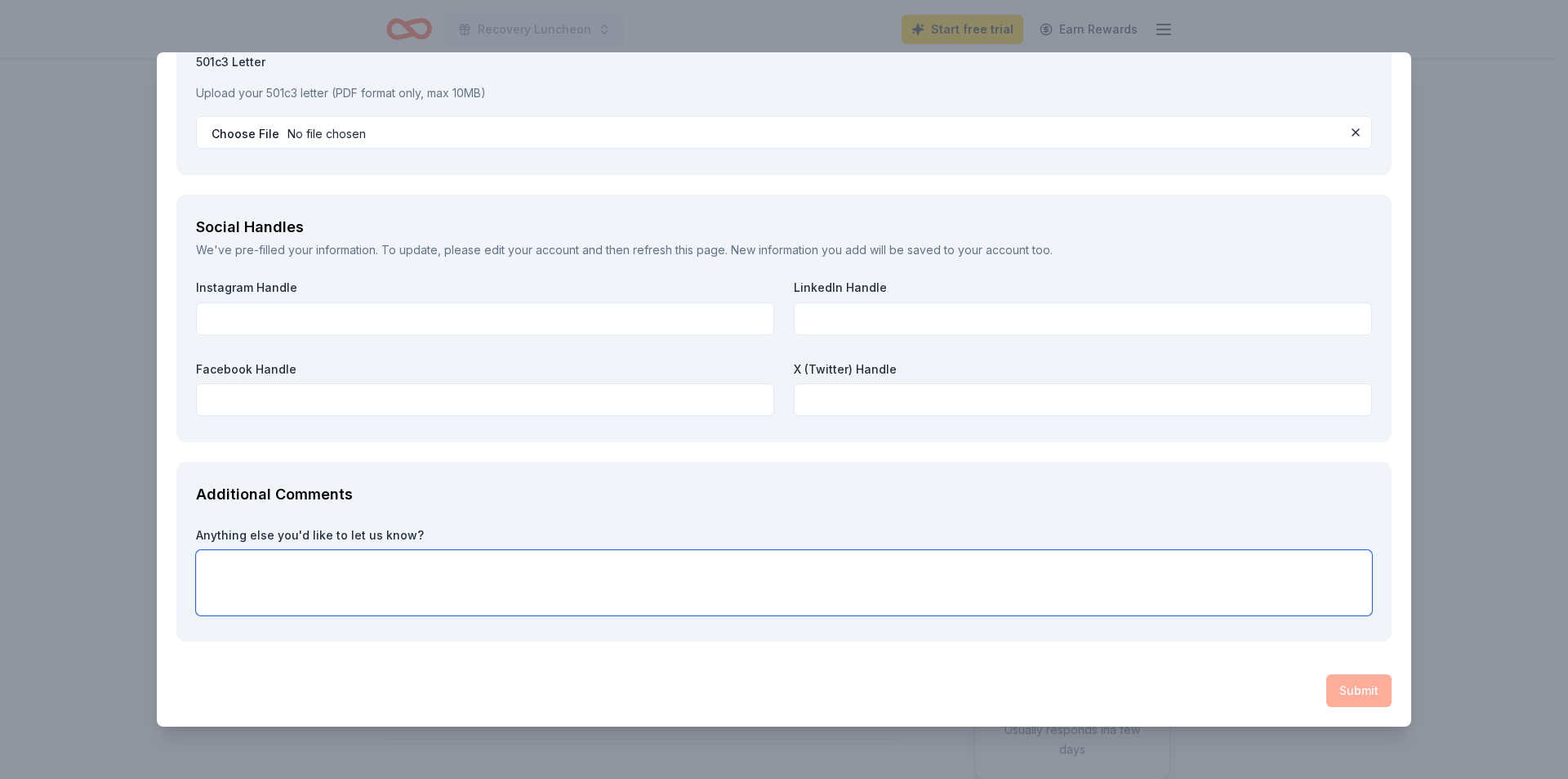
click at [749, 581] on textarea at bounding box center [784, 582] width 1176 height 65
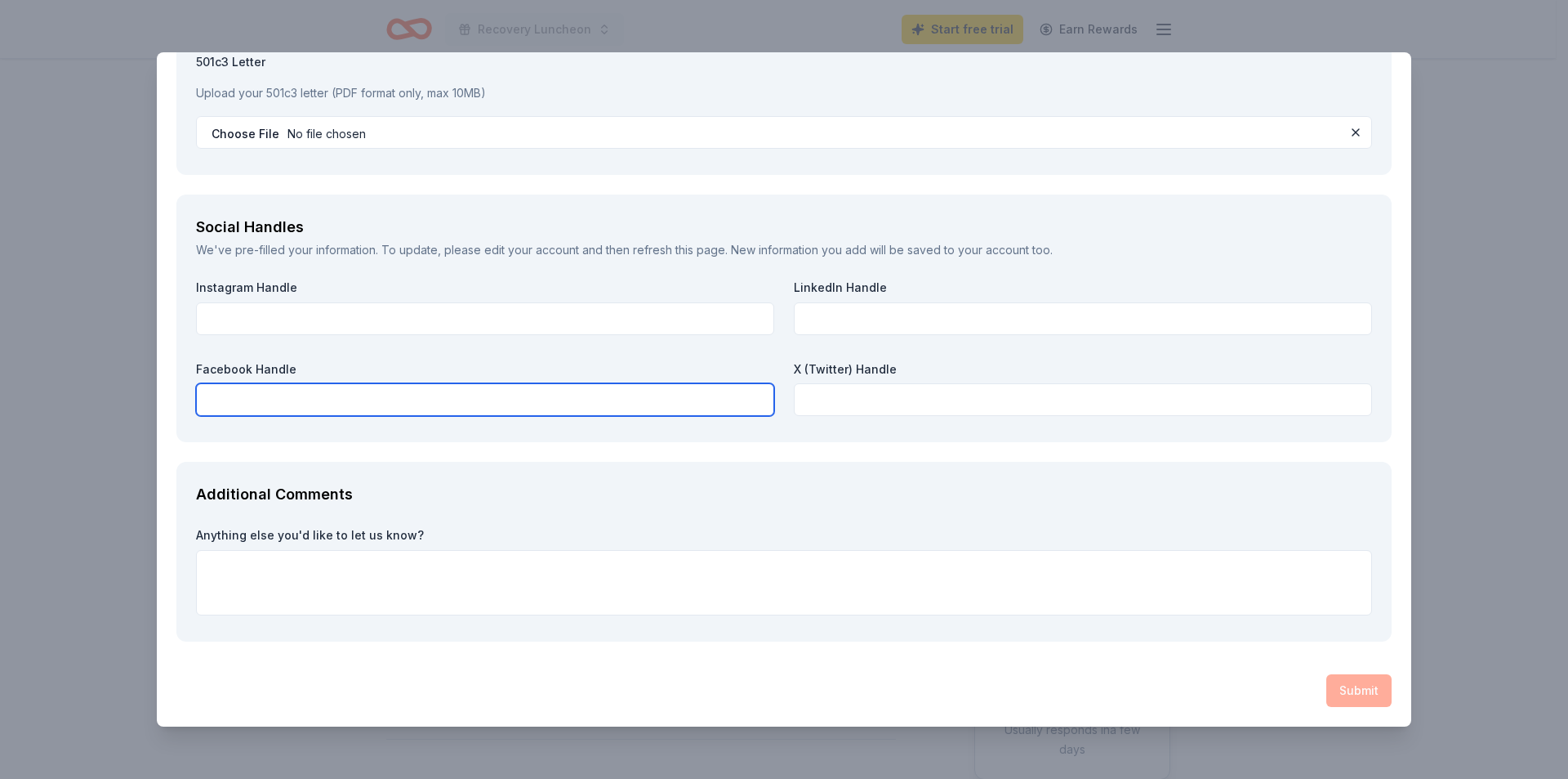
click at [450, 408] on input "text" at bounding box center [484, 399] width 578 height 33
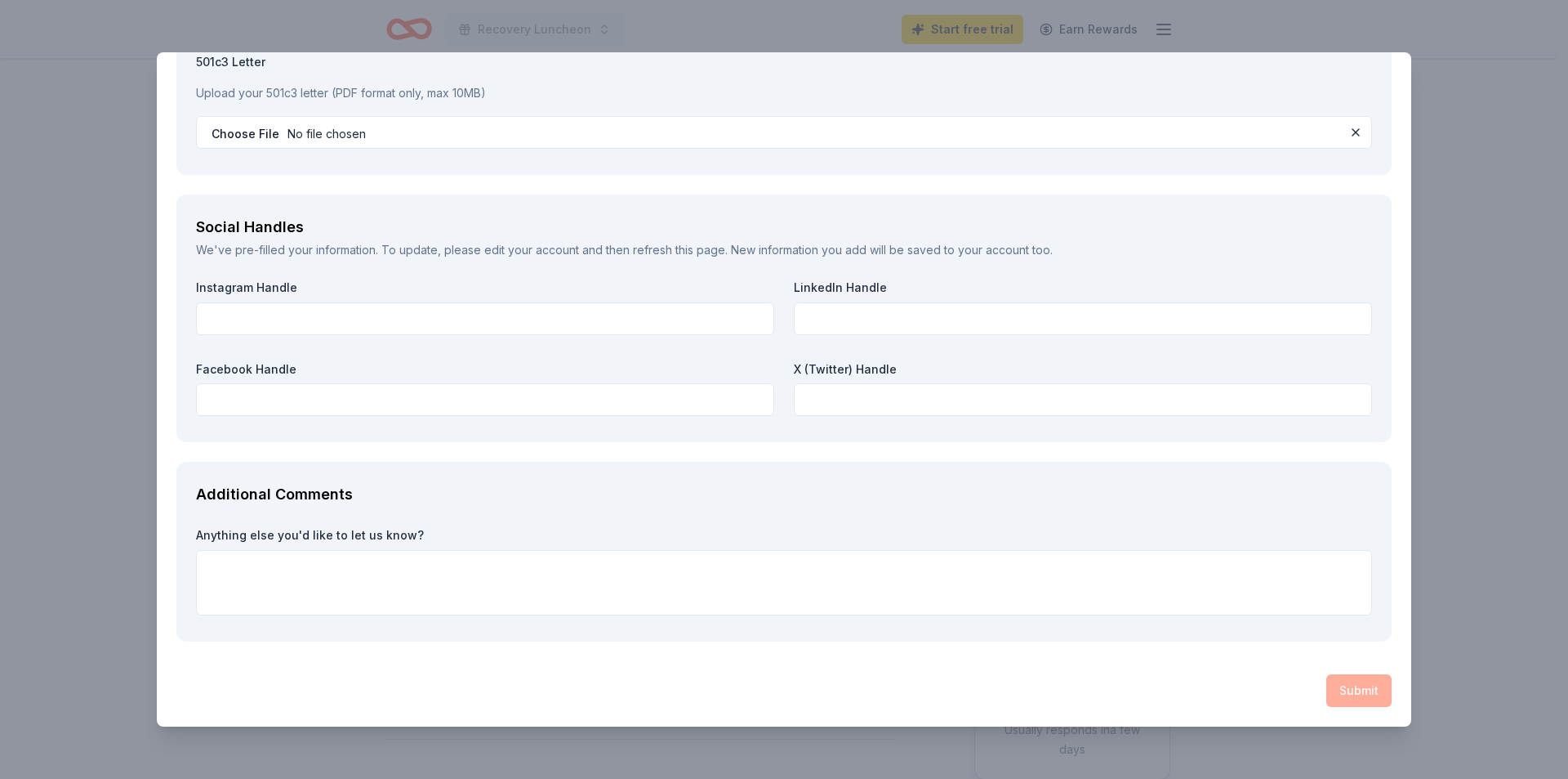
click at [1373, 696] on div "Submit" at bounding box center [784, 690] width 1215 height 33
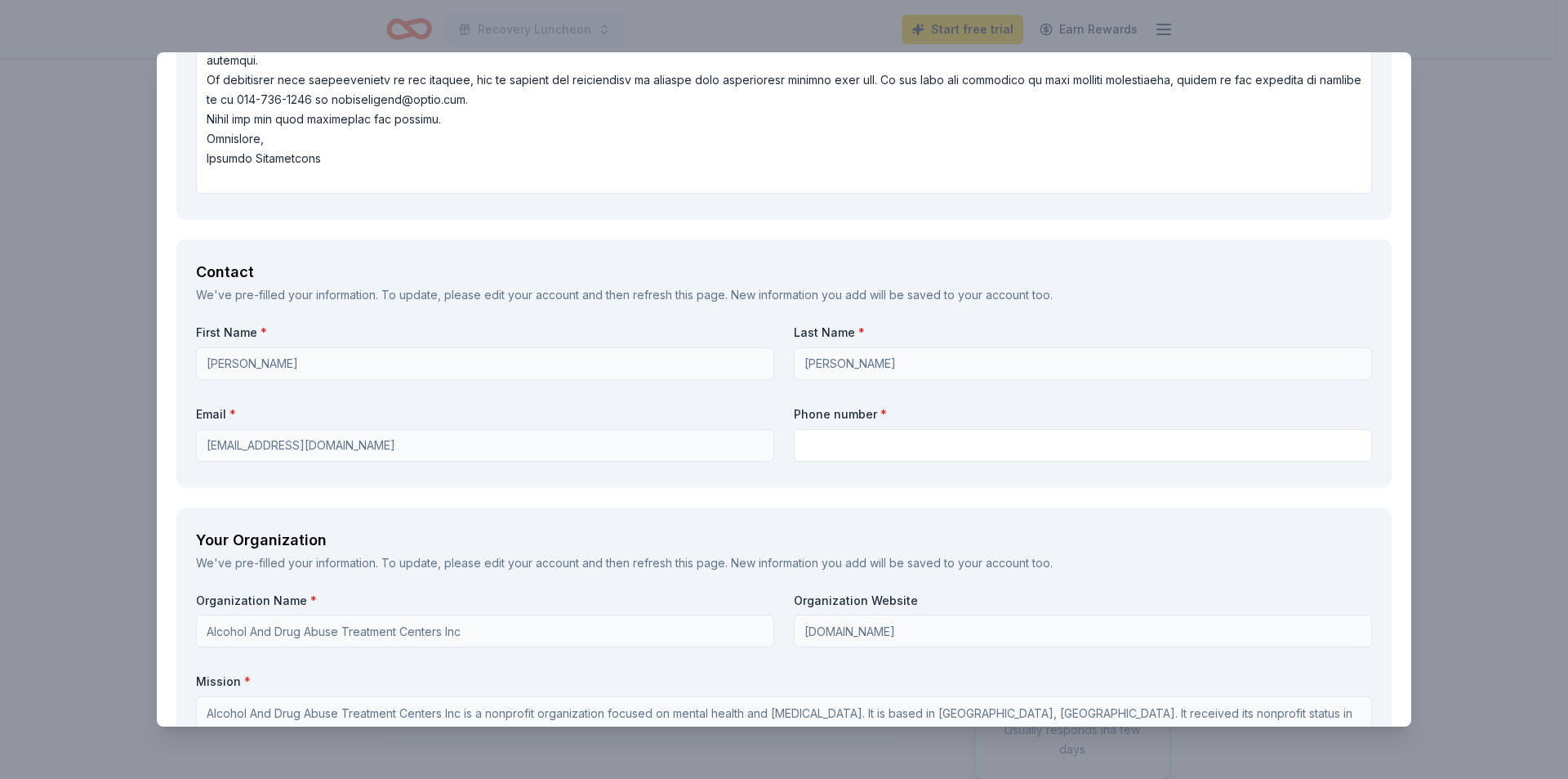
scroll to position [1354, 0]
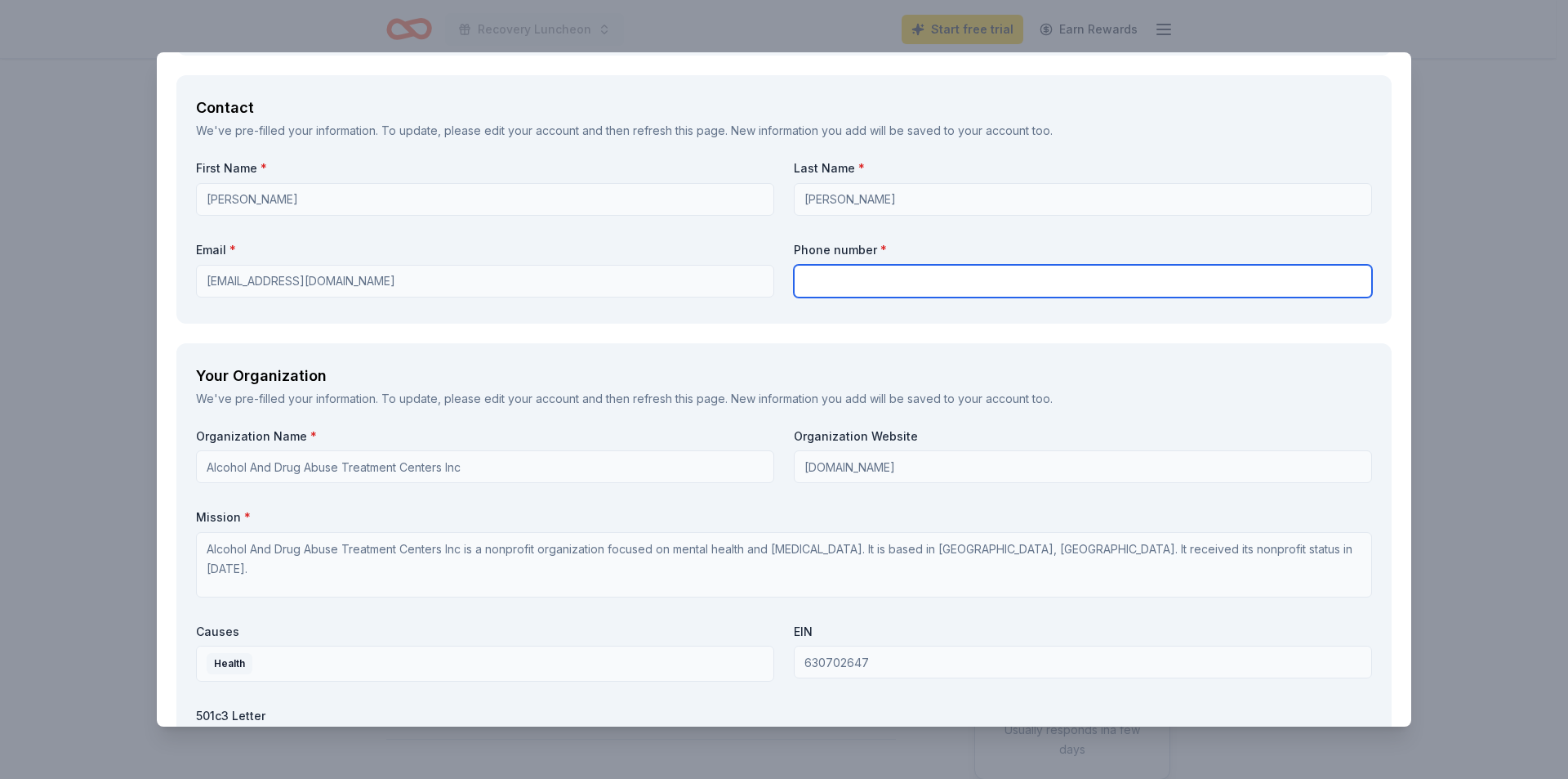
click at [838, 276] on input "text" at bounding box center [1082, 281] width 578 height 33
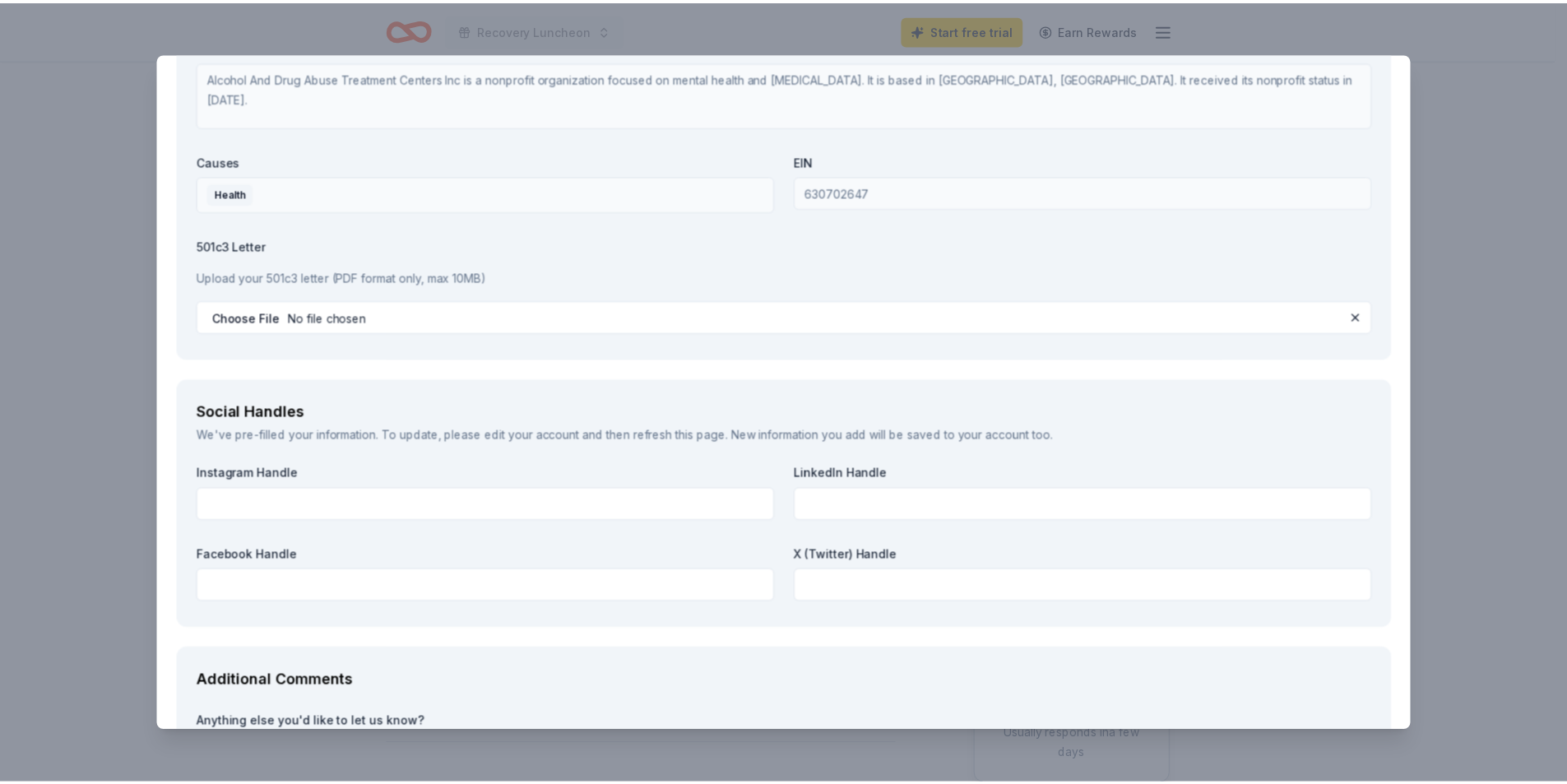
scroll to position [2021, 0]
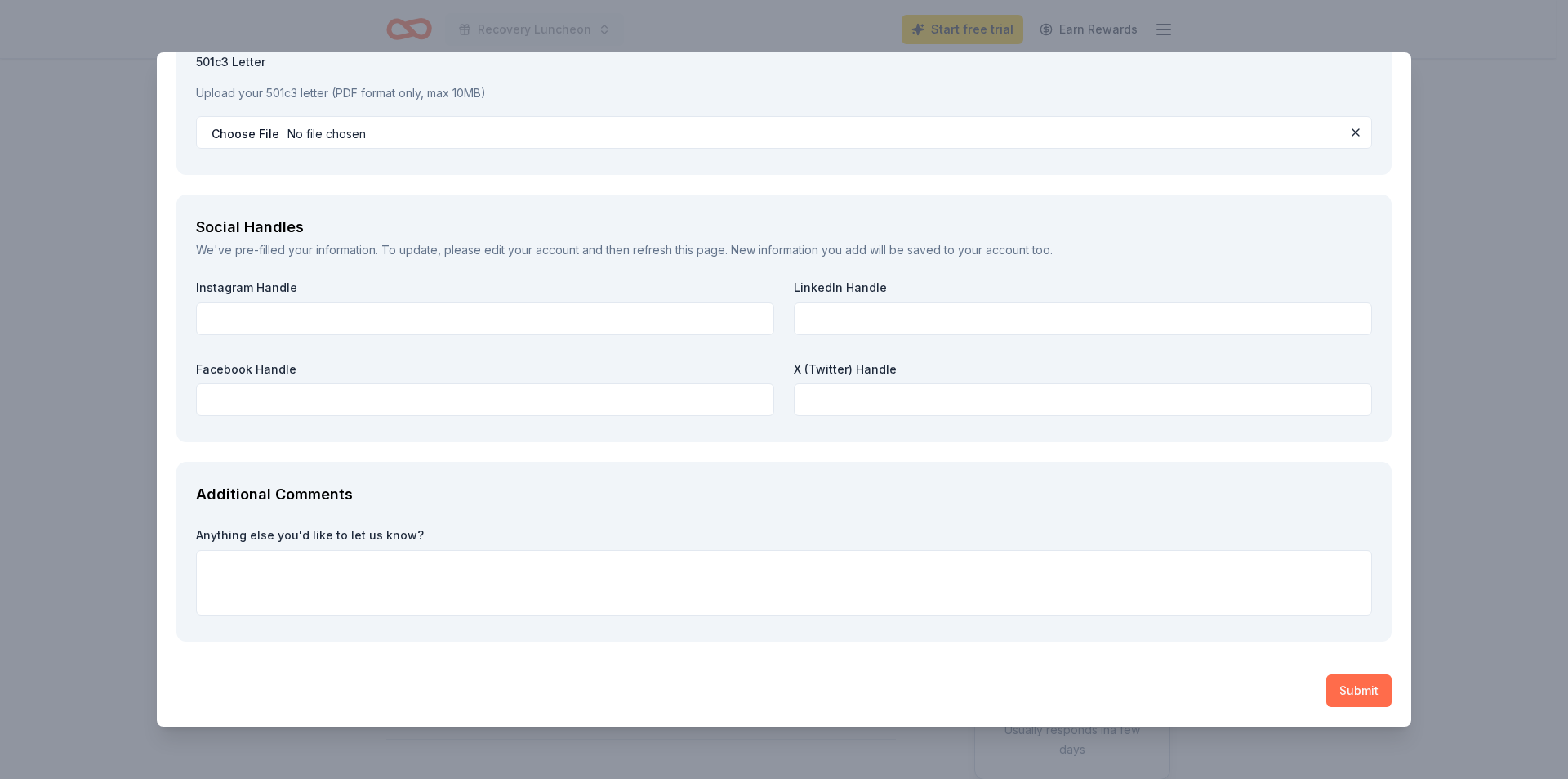
type input "205-690-4435"
click at [1358, 690] on button "Submit" at bounding box center [1358, 690] width 65 height 33
